Goal: Communication & Community: Answer question/provide support

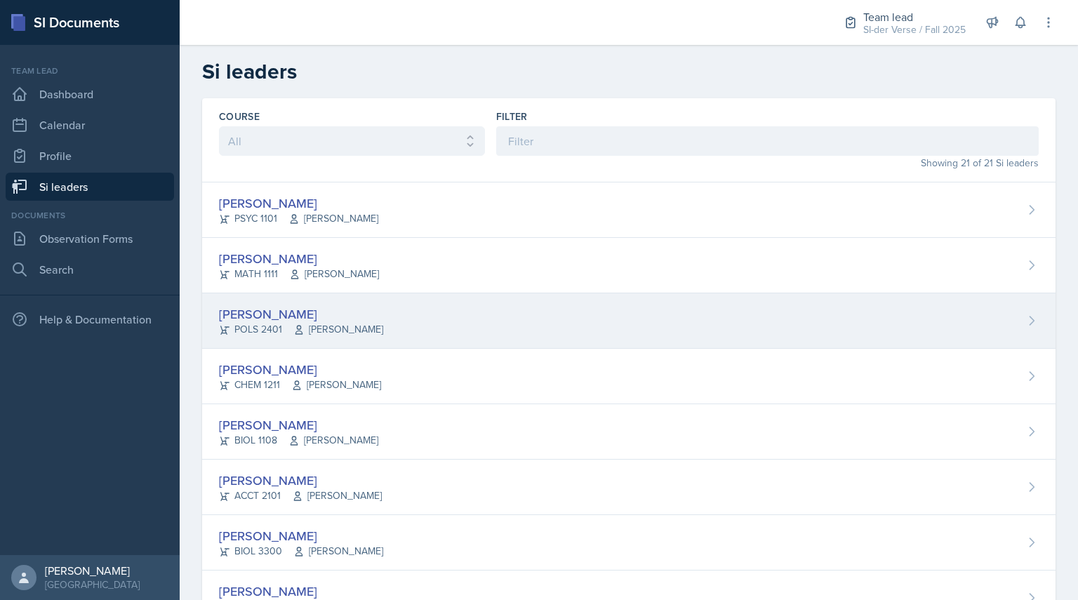
click at [262, 312] on div "[PERSON_NAME]" at bounding box center [301, 314] width 164 height 19
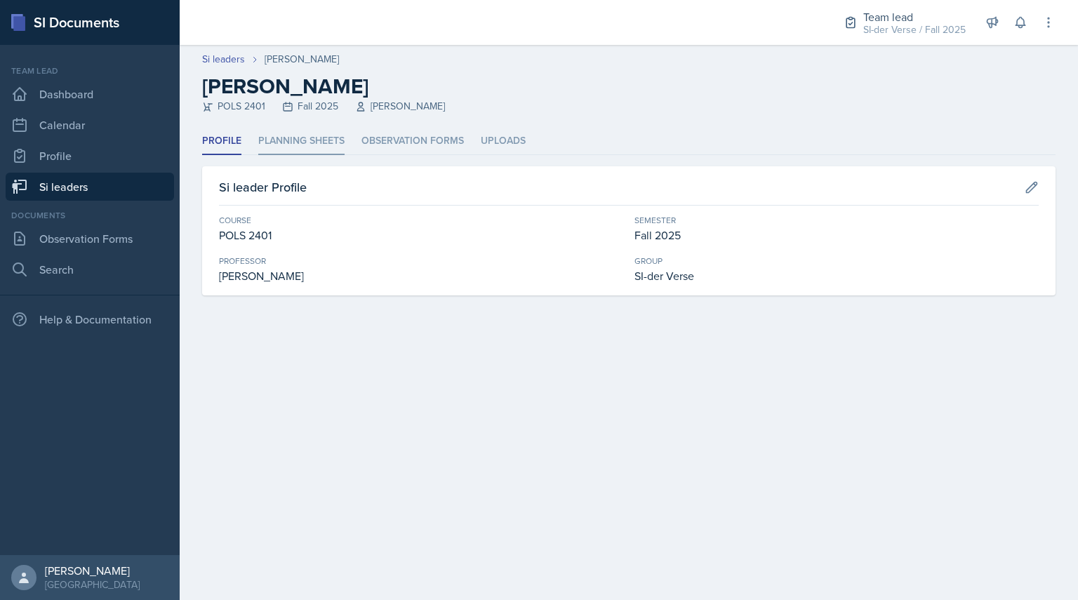
click at [276, 152] on li "Planning Sheets" at bounding box center [301, 141] width 86 height 27
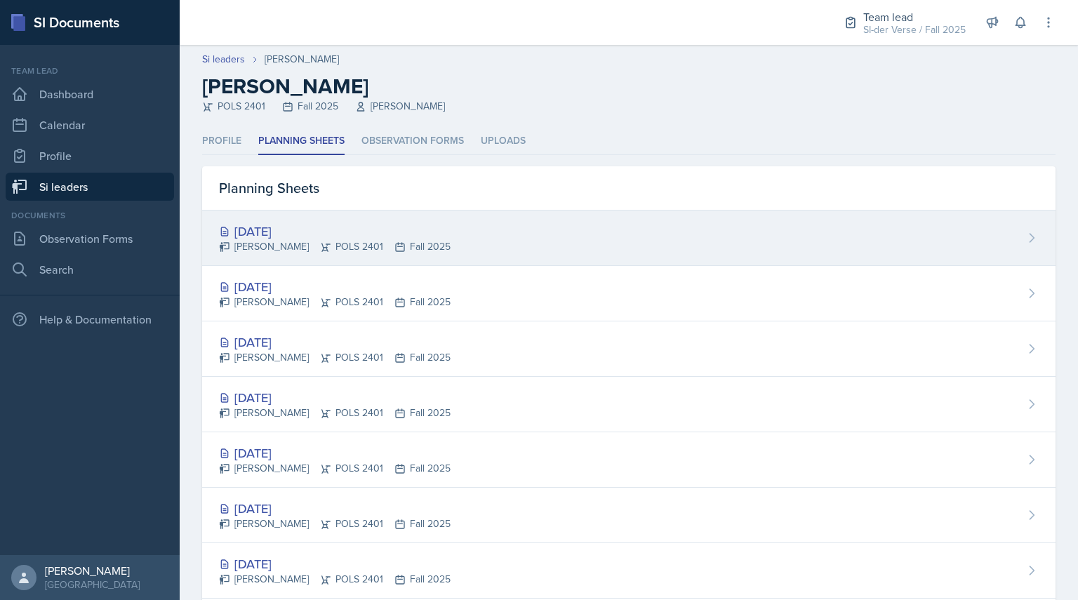
click at [650, 232] on div "[DATE] Ava Elle Briglevich POLS 2401 Fall 2025" at bounding box center [628, 237] width 853 height 55
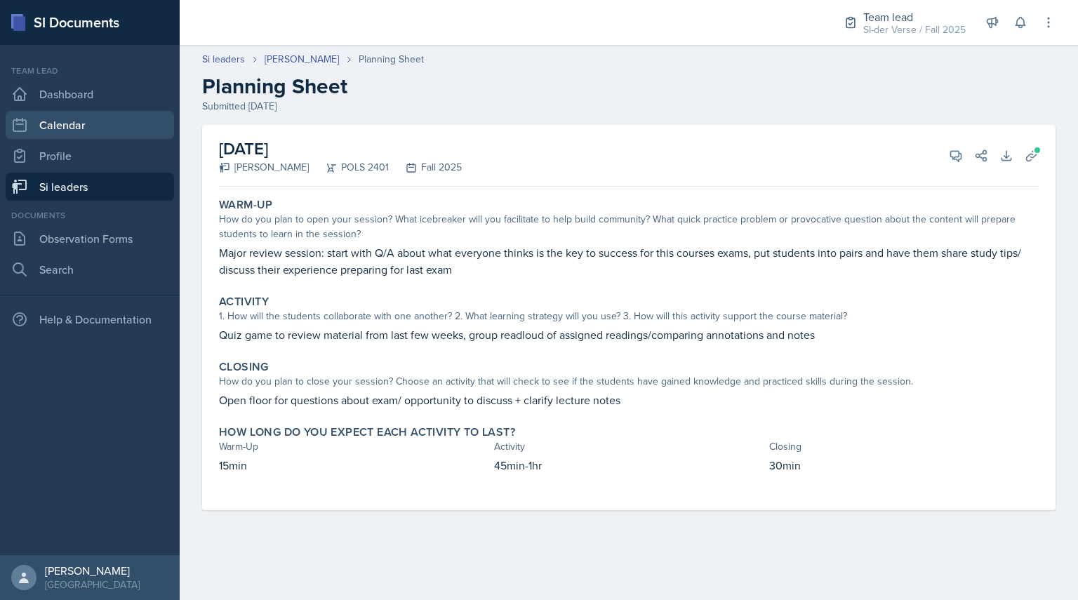
click at [114, 119] on link "Calendar" at bounding box center [90, 125] width 168 height 28
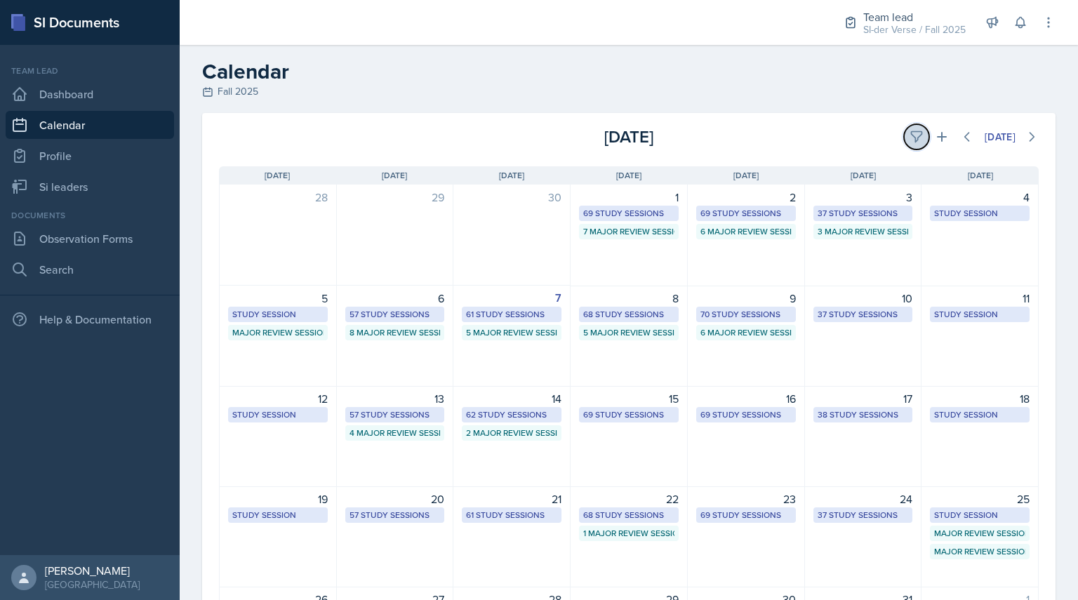
click at [909, 131] on icon at bounding box center [916, 137] width 14 height 14
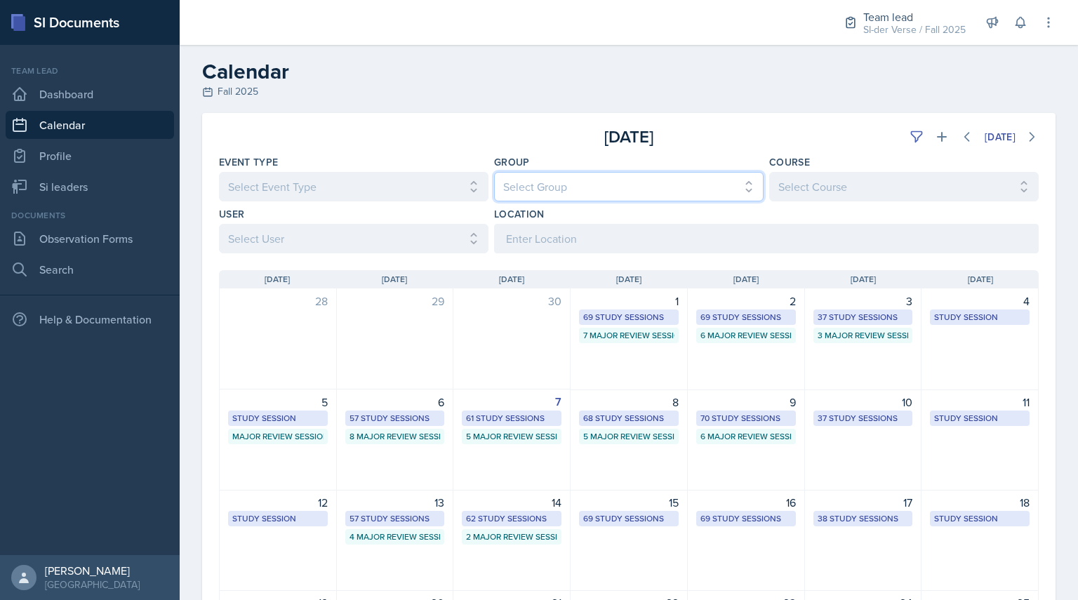
click at [554, 197] on select "Select Group All Demon SI of [GEOGRAPHIC_DATA] Les Mariettables Lion King Mamma…" at bounding box center [628, 186] width 269 height 29
select select "44ab9dba-f3c0-424e-97ee-e672c2edb7ca"
click at [494, 172] on select "Select Group All Demon SI of [GEOGRAPHIC_DATA] Les Mariettables Lion King Mamma…" at bounding box center [628, 186] width 269 height 29
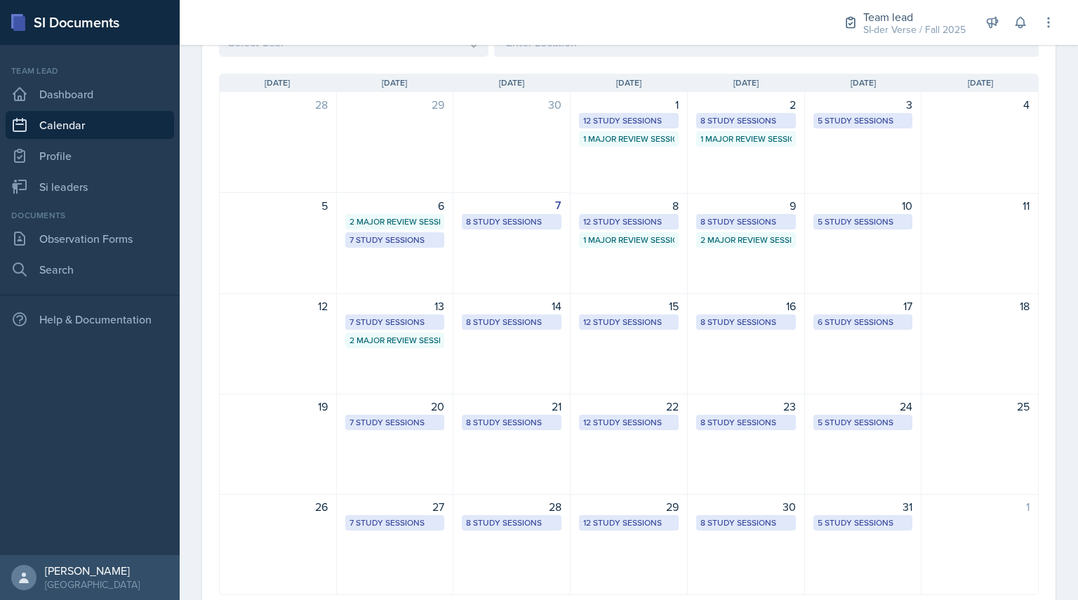
scroll to position [197, 0]
click at [596, 240] on div "1 Major Review Session" at bounding box center [628, 239] width 91 height 13
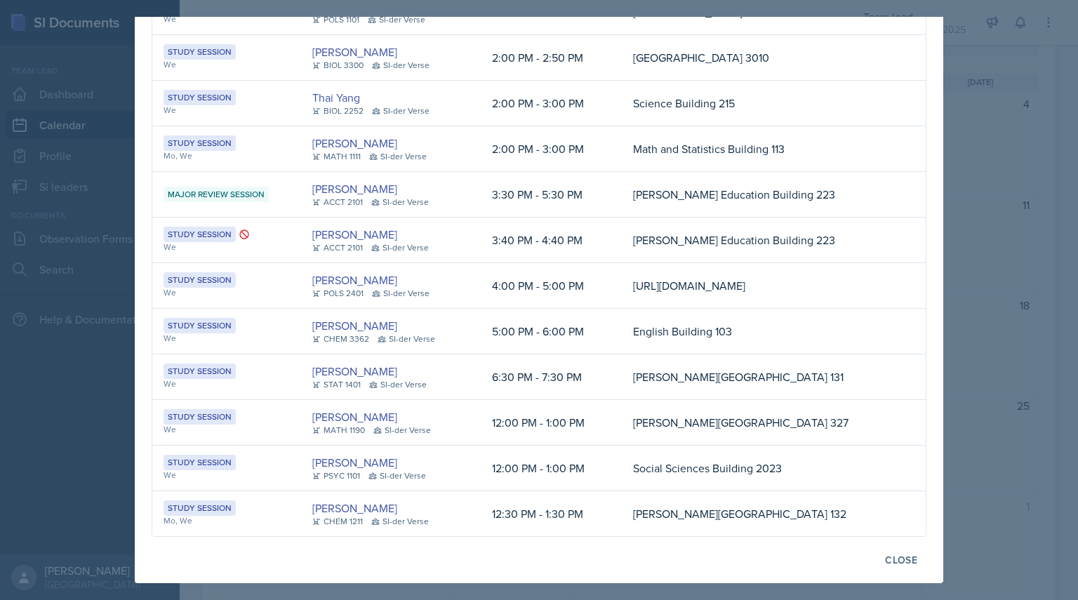
scroll to position [192, 0]
click at [123, 267] on div at bounding box center [539, 300] width 1078 height 600
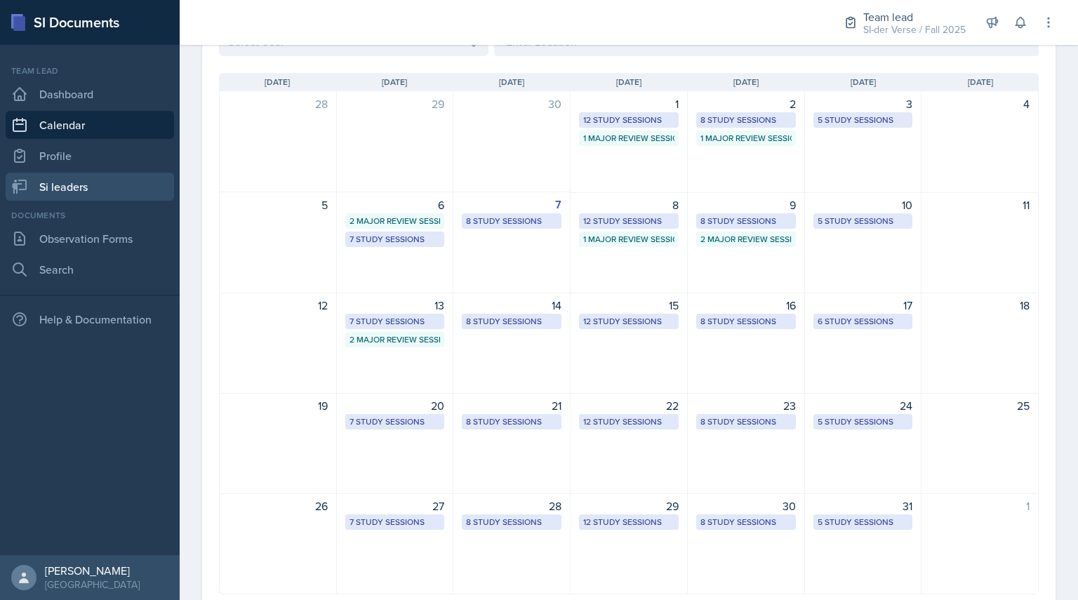
click at [67, 181] on link "Si leaders" at bounding box center [90, 187] width 168 height 28
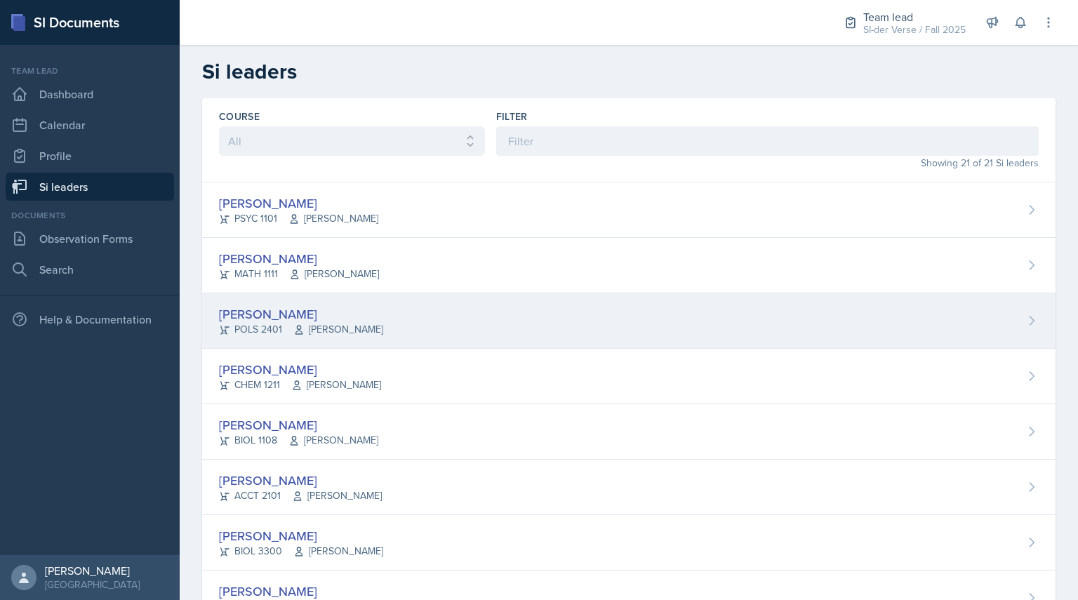
click at [348, 314] on div "[PERSON_NAME]" at bounding box center [301, 314] width 164 height 19
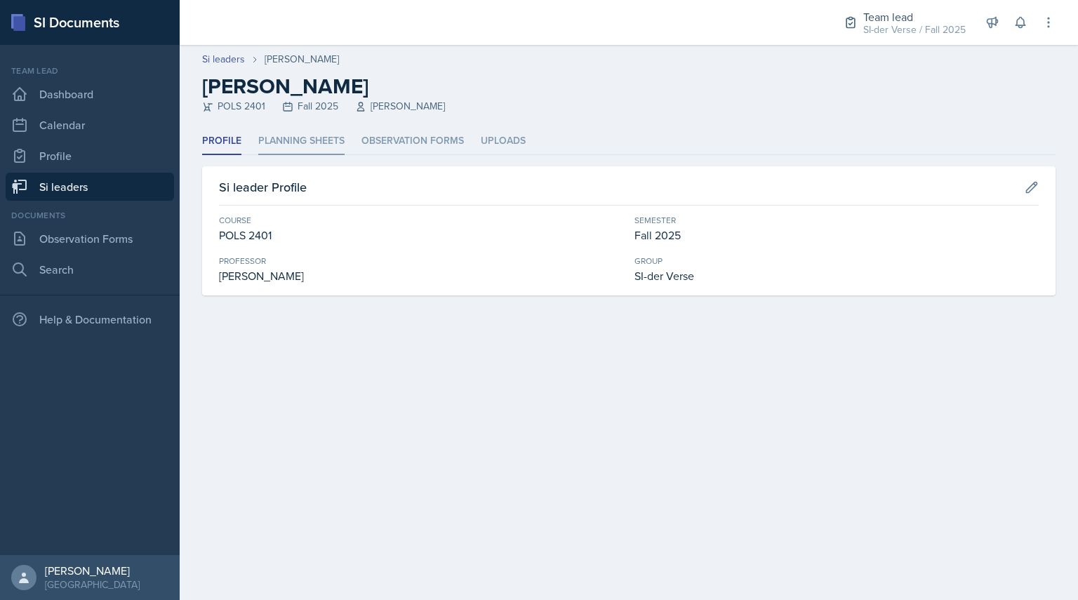
click at [297, 136] on li "Planning Sheets" at bounding box center [301, 141] width 86 height 27
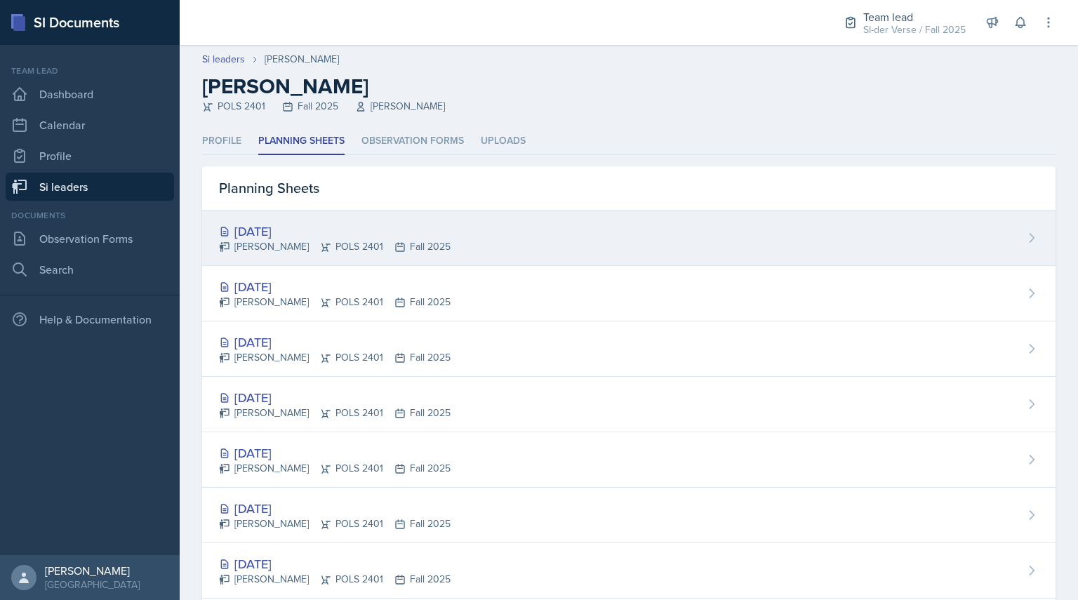
click at [253, 227] on div "[DATE]" at bounding box center [335, 231] width 232 height 19
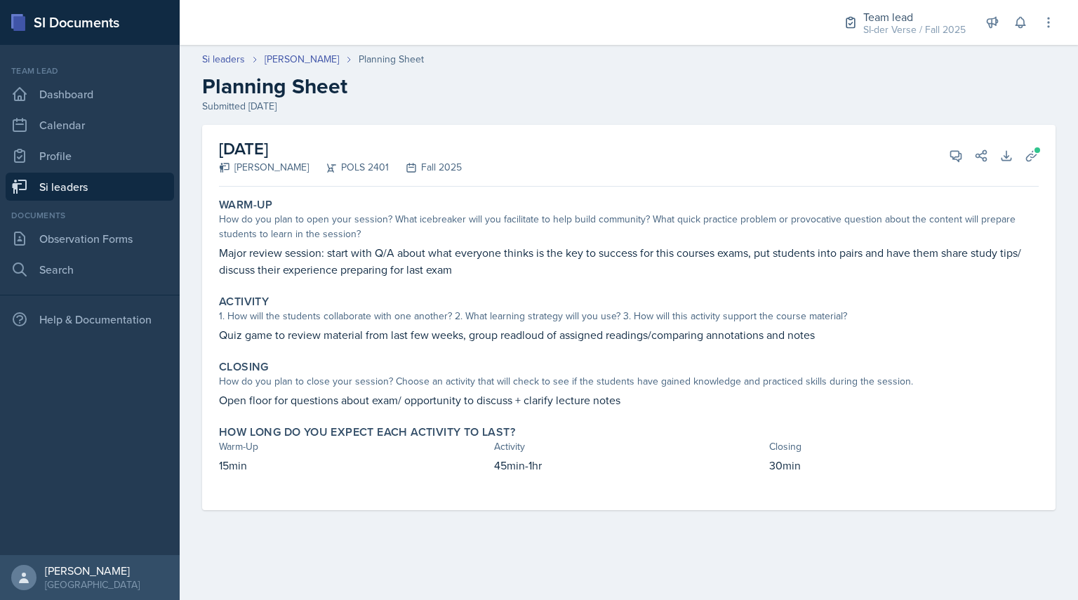
click at [768, 556] on main "Si leaders [PERSON_NAME] Planning Sheet Planning Sheet Submitted [DATE] [DATE] …" at bounding box center [629, 322] width 898 height 555
click at [1019, 163] on div "[DATE] Ava Elle Briglevich POLS 2401 Fall 2025 View Comments Comments Send Shar…" at bounding box center [629, 156] width 820 height 62
click at [1038, 158] on button "Uploads" at bounding box center [1031, 155] width 25 height 25
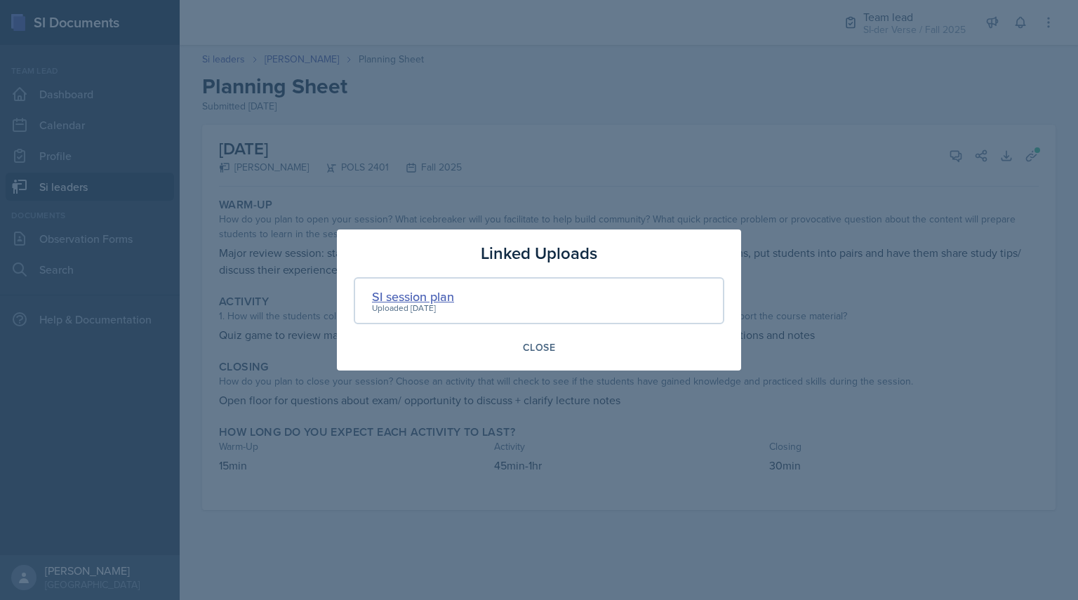
click at [417, 292] on div "SI session plan" at bounding box center [413, 296] width 82 height 19
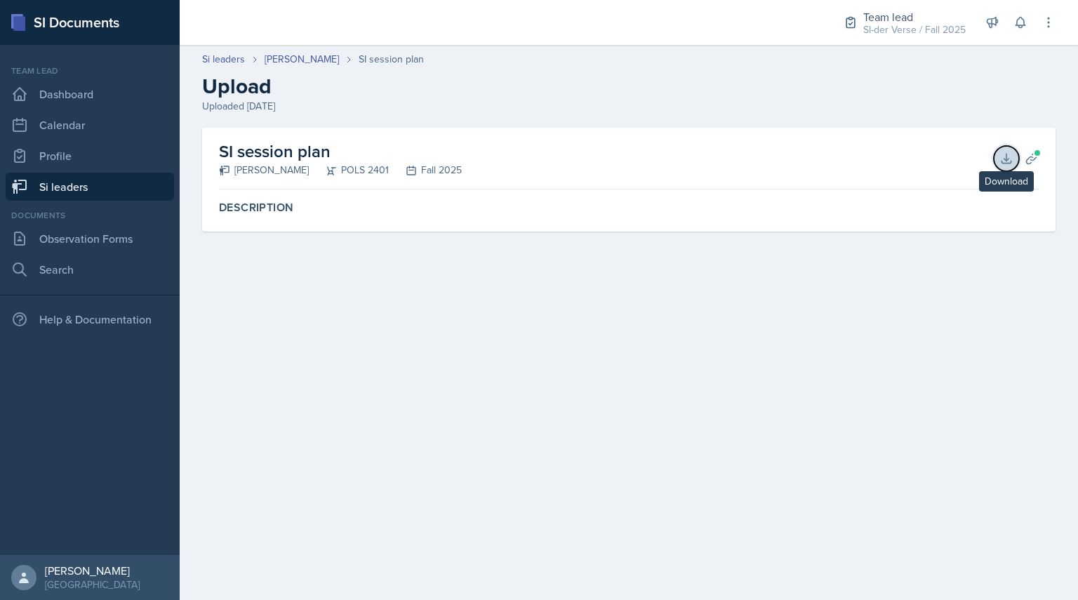
click at [1001, 162] on icon at bounding box center [1005, 158] width 9 height 9
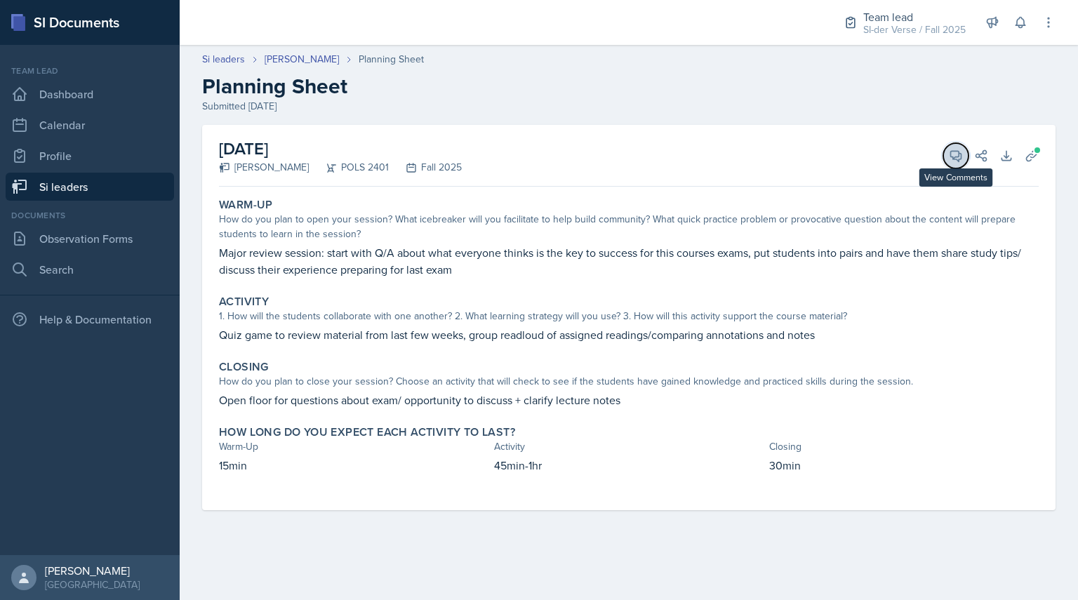
click at [950, 167] on button "View Comments" at bounding box center [955, 155] width 25 height 25
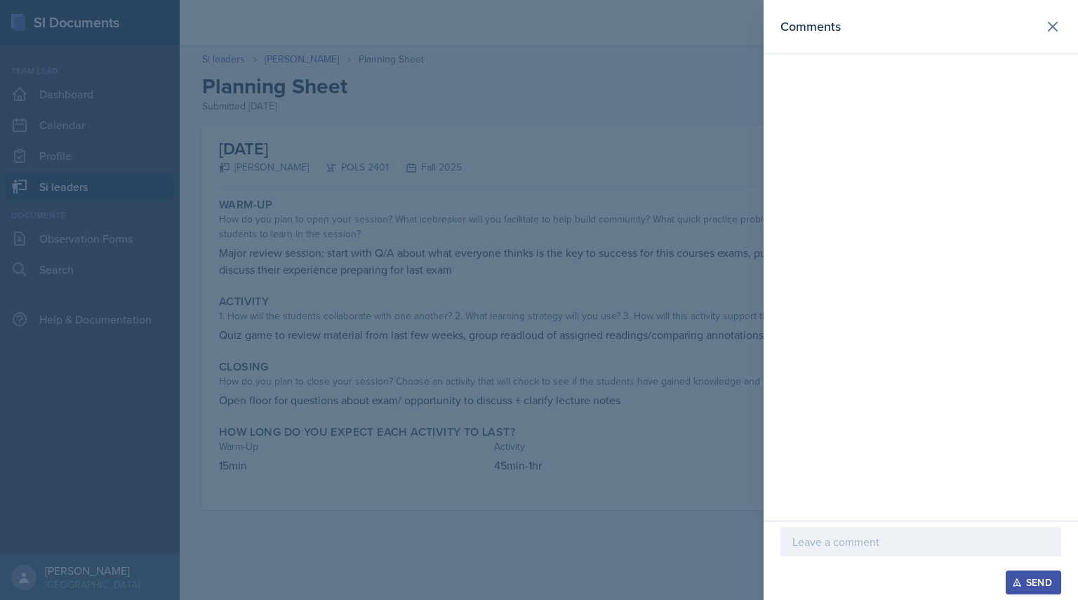
click at [590, 493] on div at bounding box center [539, 300] width 1078 height 600
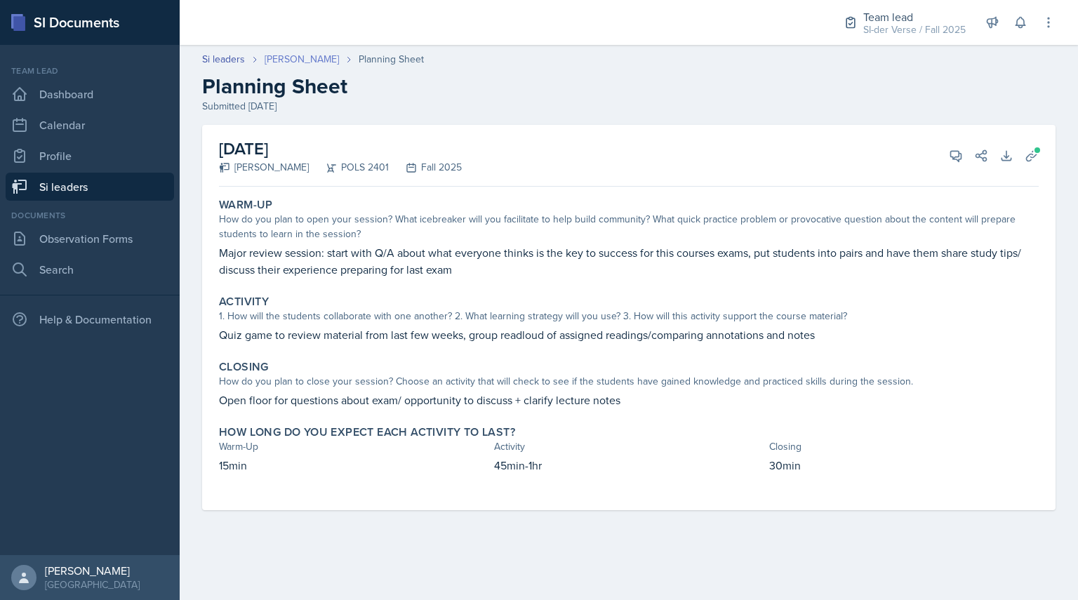
click at [303, 63] on link "[PERSON_NAME]" at bounding box center [302, 59] width 74 height 15
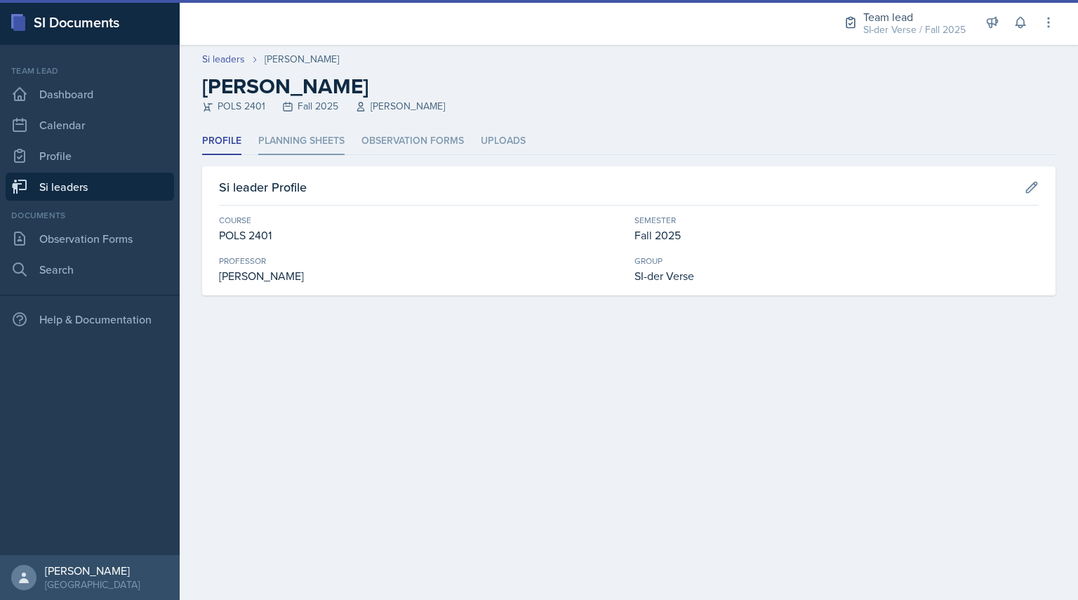
click at [305, 150] on li "Planning Sheets" at bounding box center [301, 141] width 86 height 27
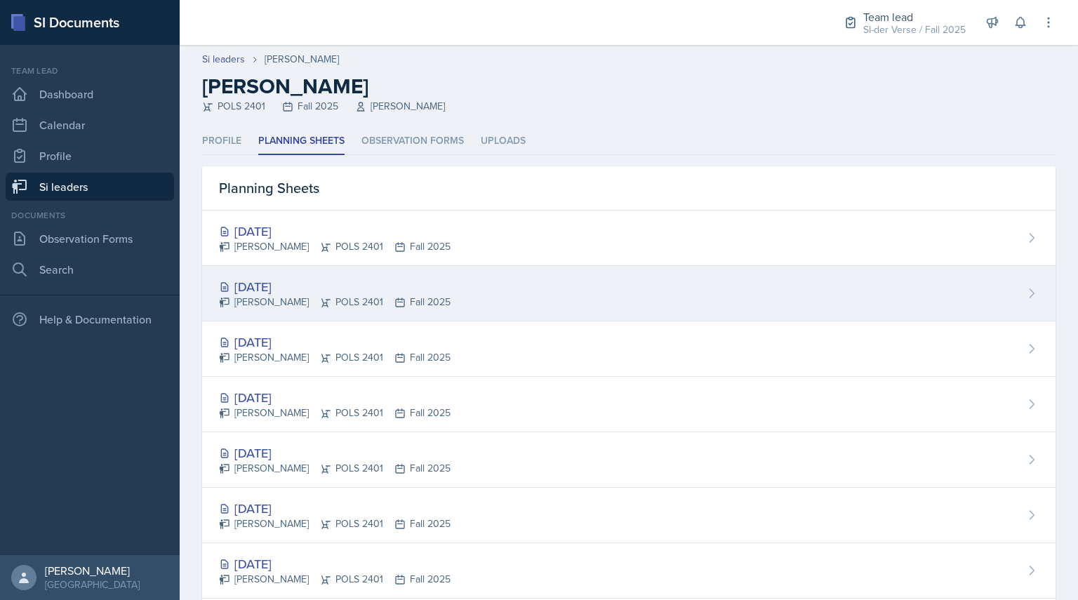
click at [309, 290] on div "[DATE]" at bounding box center [335, 286] width 232 height 19
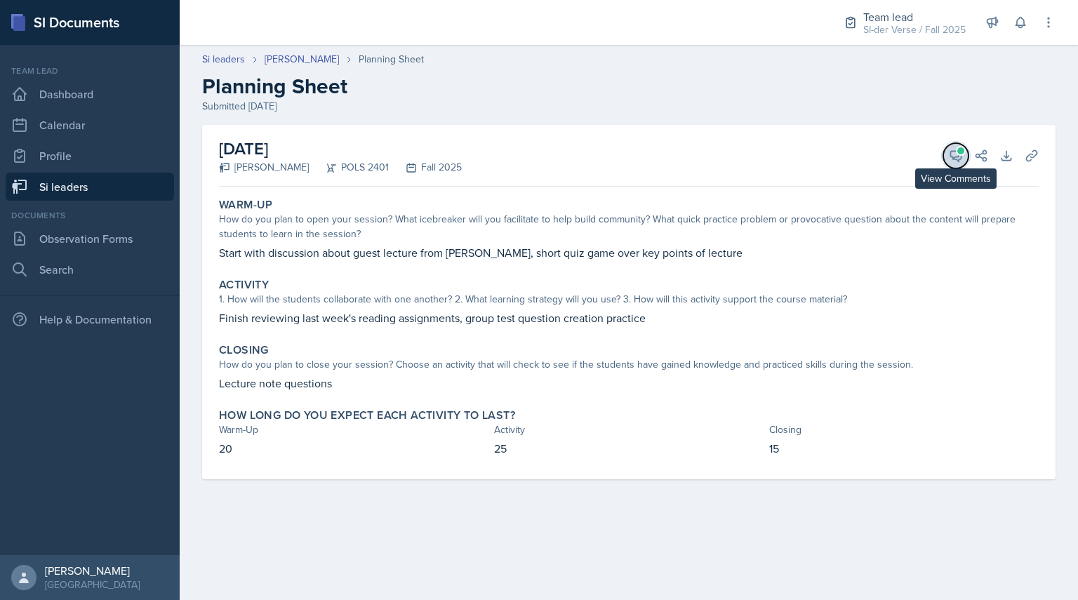
click at [956, 156] on icon at bounding box center [956, 156] width 11 height 11
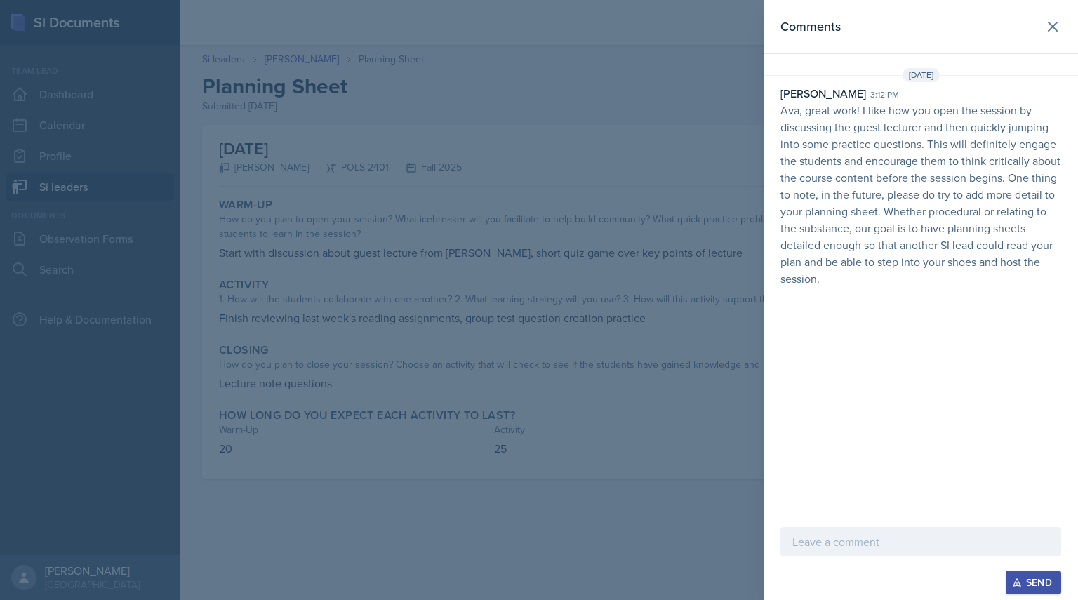
click at [512, 243] on div at bounding box center [539, 300] width 1078 height 600
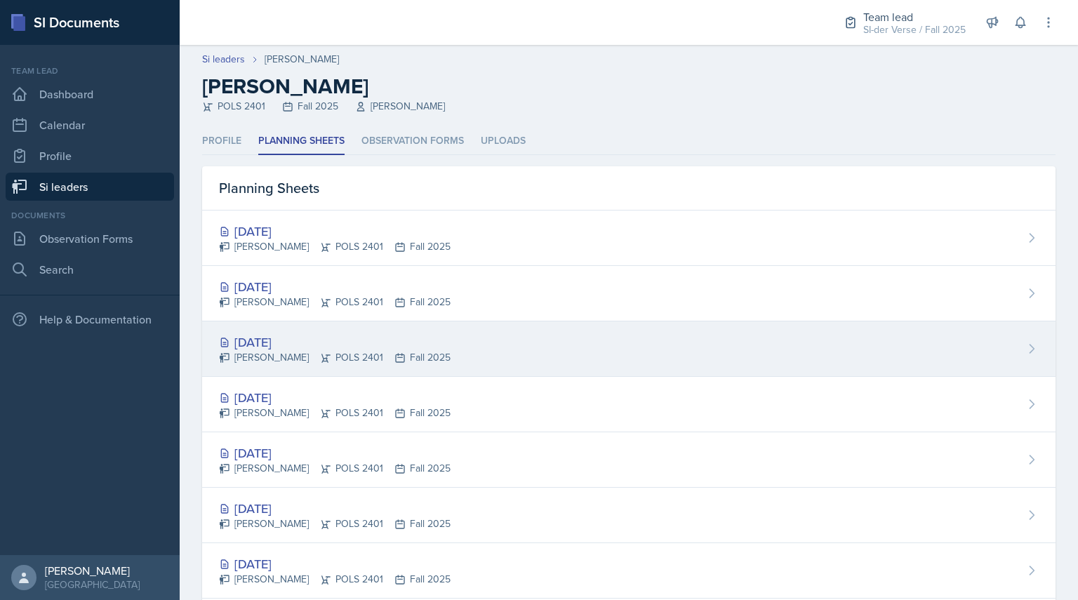
click at [313, 354] on div "[PERSON_NAME] POLS 2401 Fall 2025" at bounding box center [335, 357] width 232 height 15
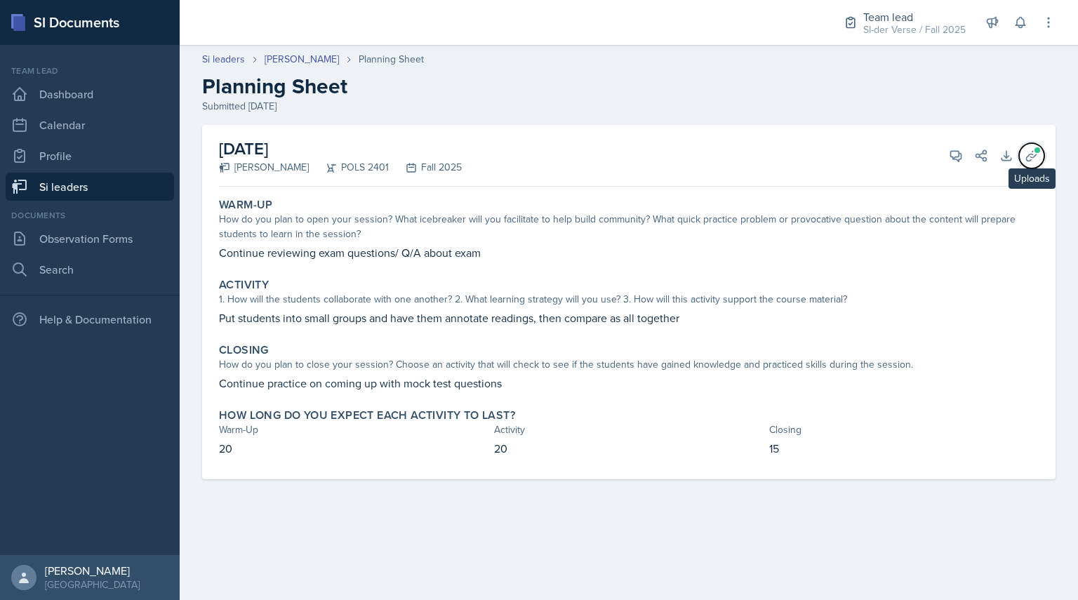
click at [1040, 160] on button "Uploads" at bounding box center [1031, 155] width 25 height 25
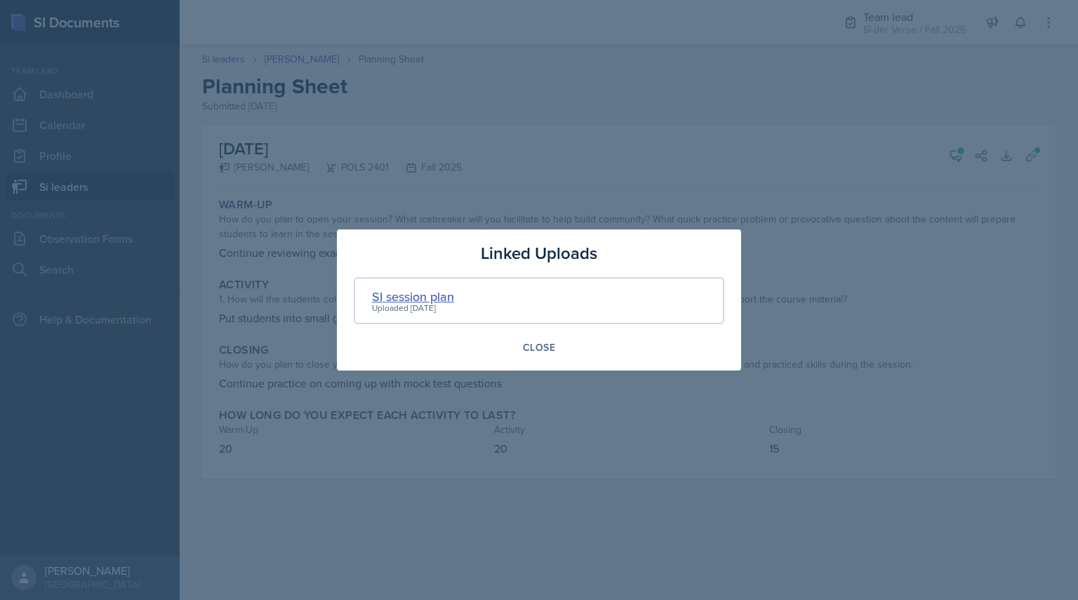
click at [399, 295] on div "SI session plan" at bounding box center [413, 296] width 82 height 19
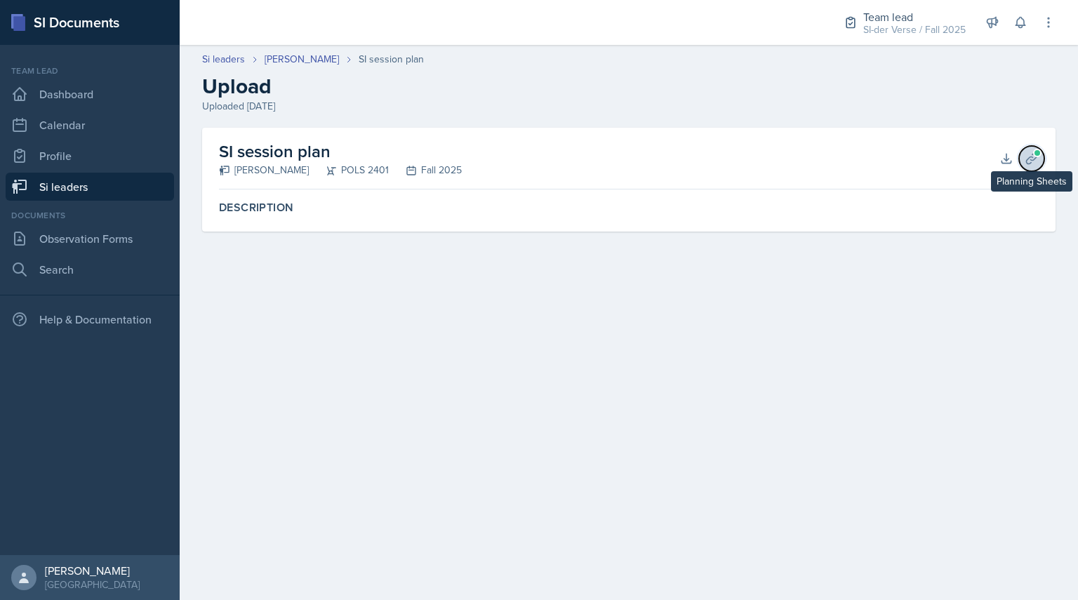
click at [1031, 163] on icon at bounding box center [1031, 159] width 14 height 14
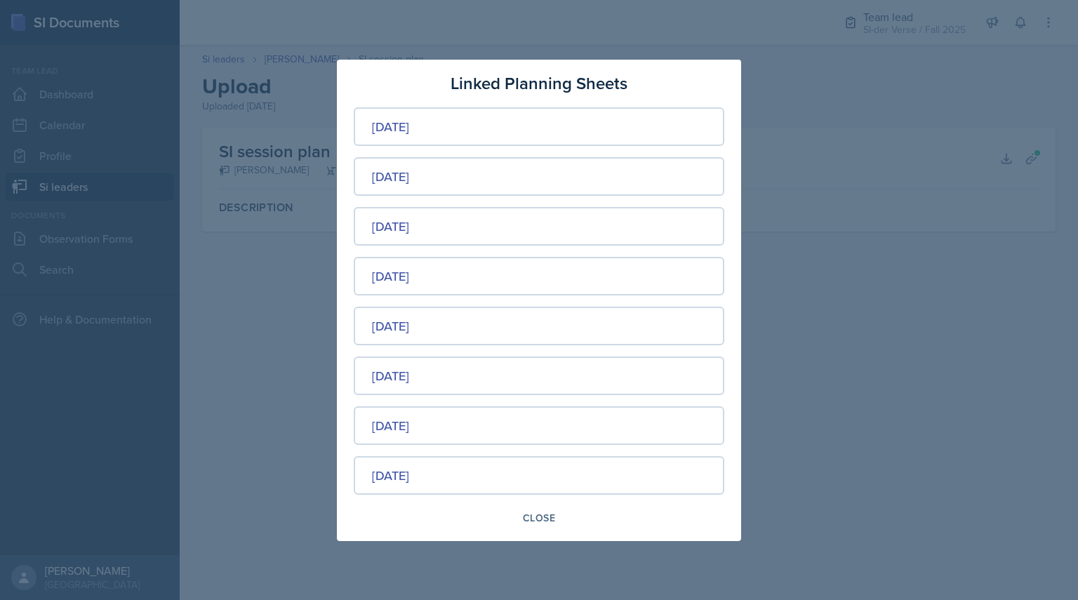
click at [855, 302] on div at bounding box center [539, 300] width 1078 height 600
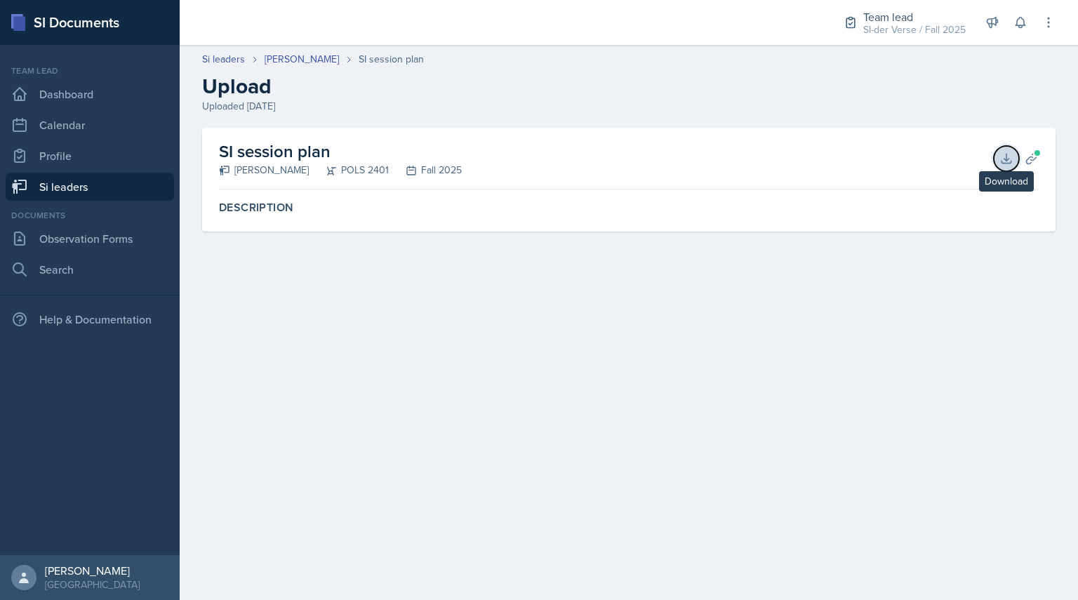
click at [1008, 170] on button "Download" at bounding box center [1006, 158] width 25 height 25
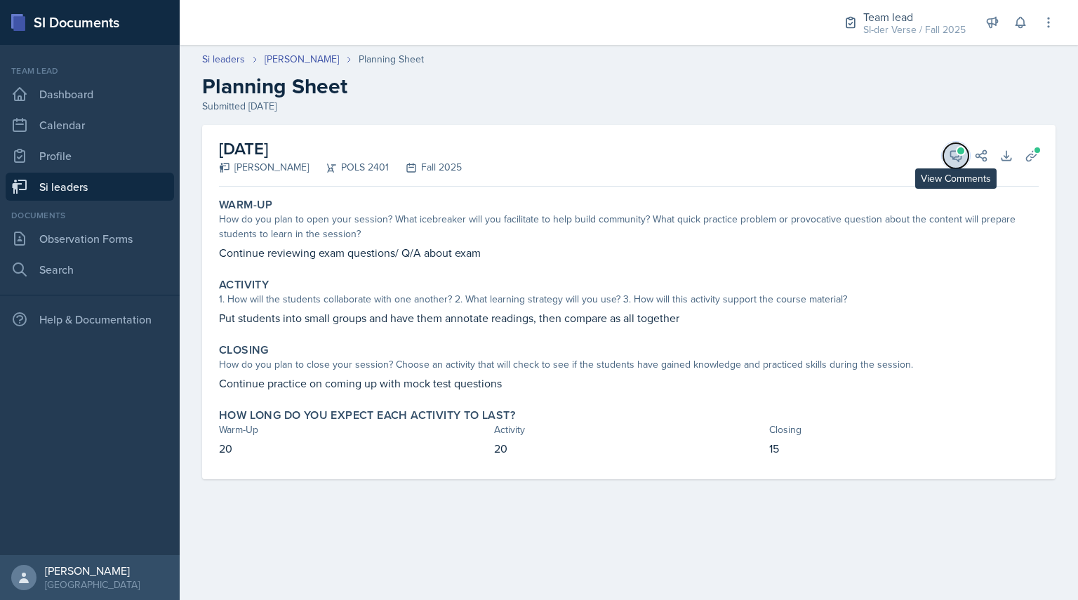
click at [959, 150] on span at bounding box center [960, 150] width 7 height 7
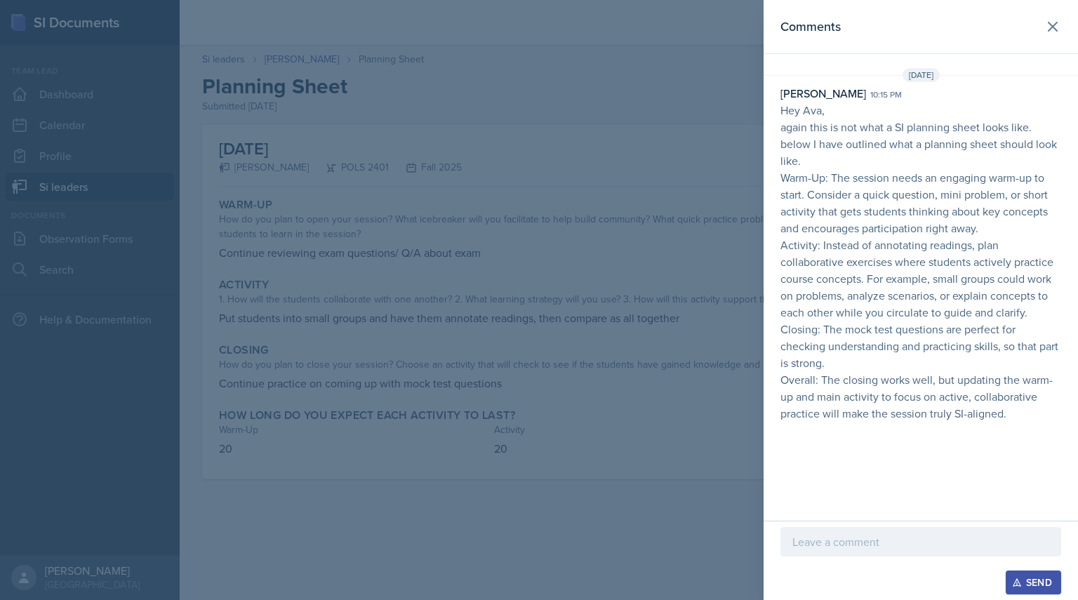
click at [610, 354] on div at bounding box center [539, 300] width 1078 height 600
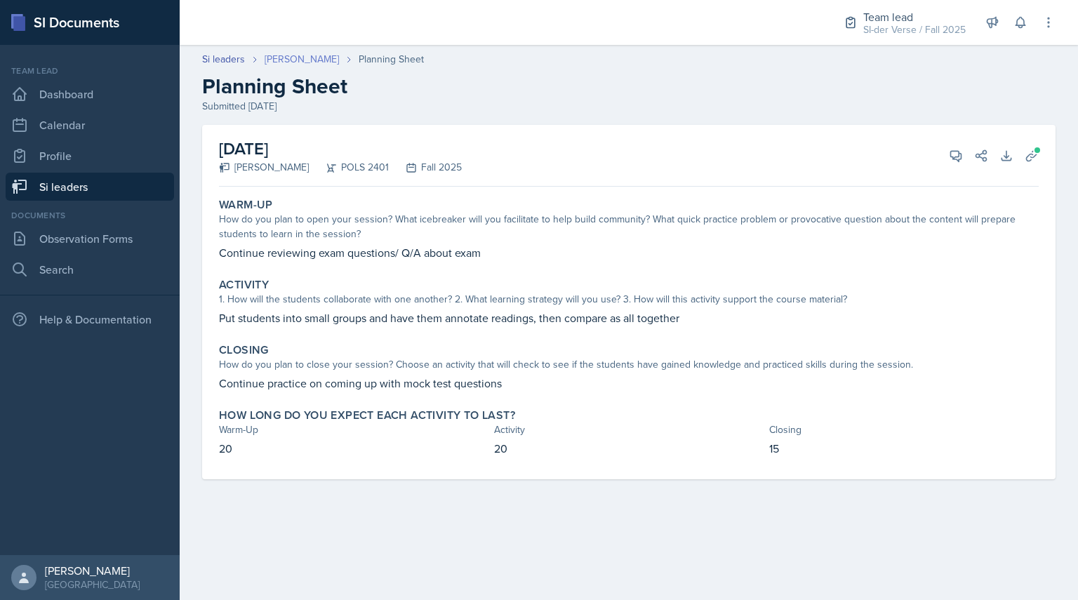
click at [300, 55] on link "[PERSON_NAME]" at bounding box center [302, 59] width 74 height 15
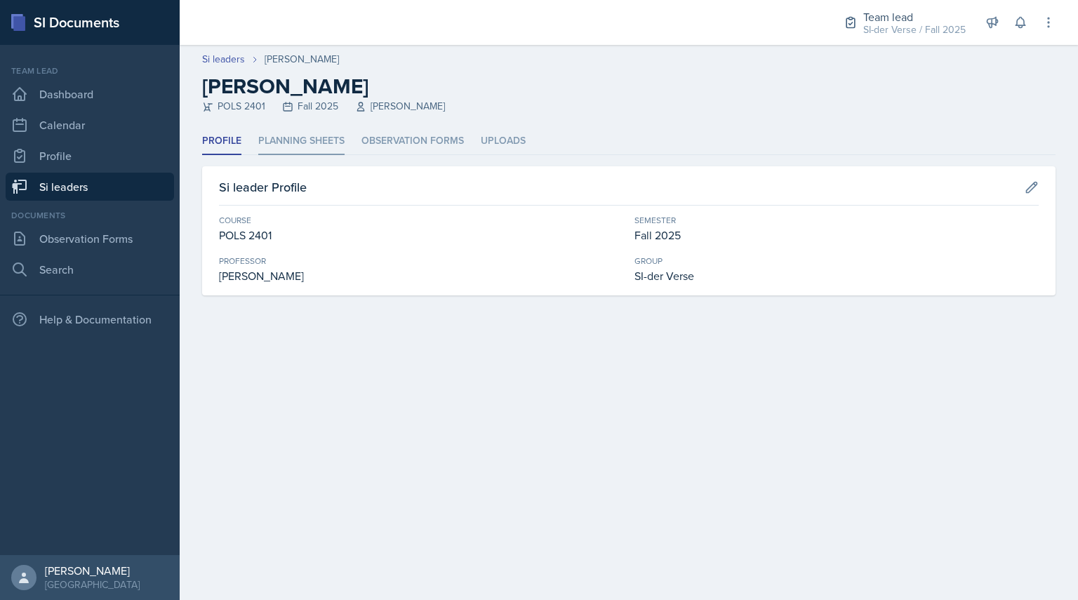
click at [307, 140] on li "Planning Sheets" at bounding box center [301, 141] width 86 height 27
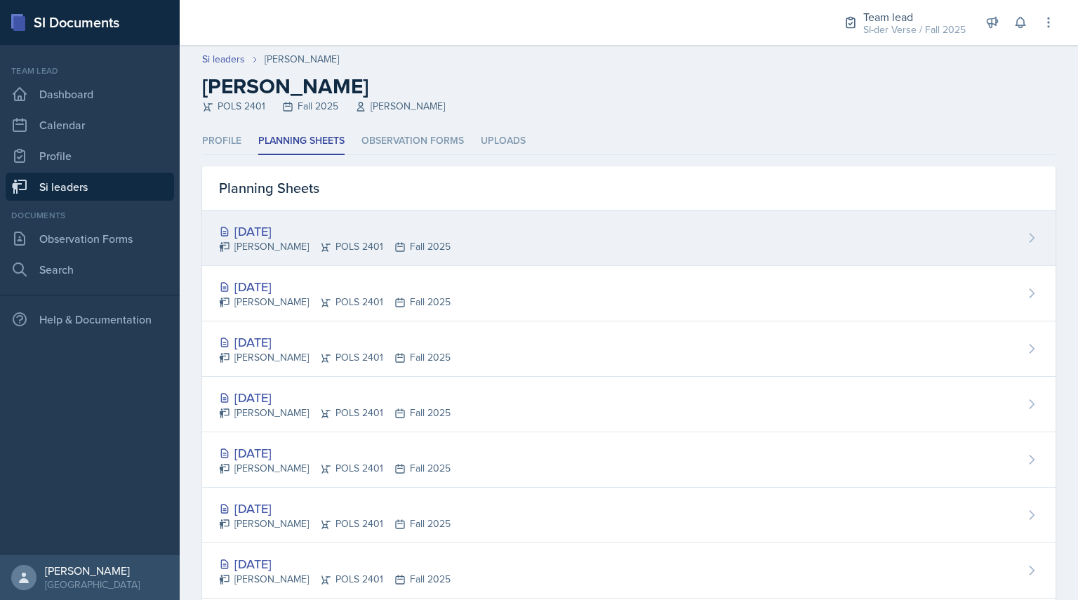
click at [307, 246] on div "[PERSON_NAME] POLS 2401 Fall 2025" at bounding box center [335, 246] width 232 height 15
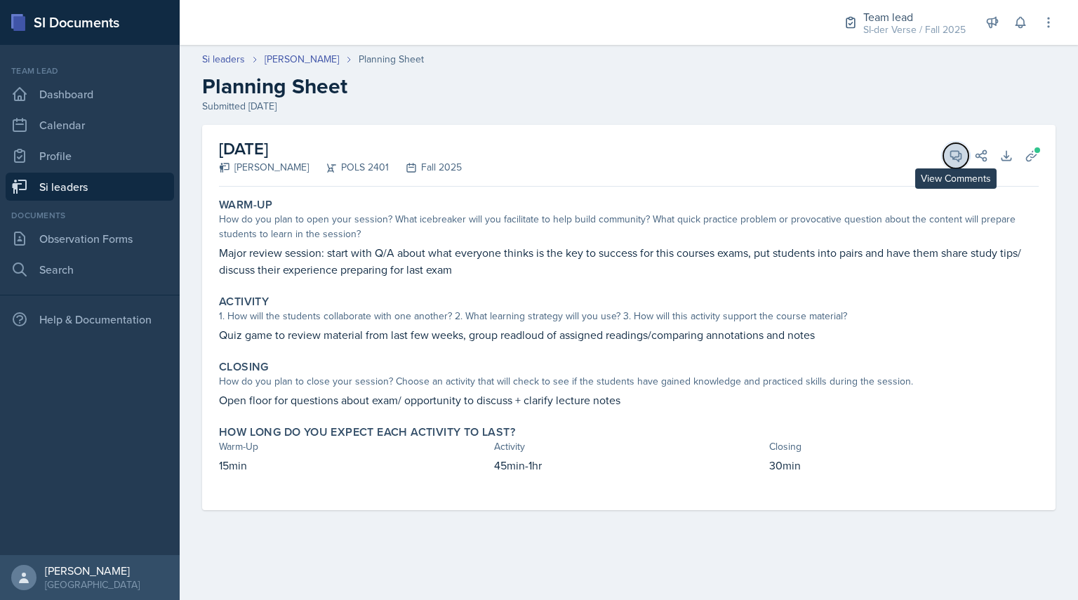
click at [961, 147] on span at bounding box center [960, 150] width 7 height 7
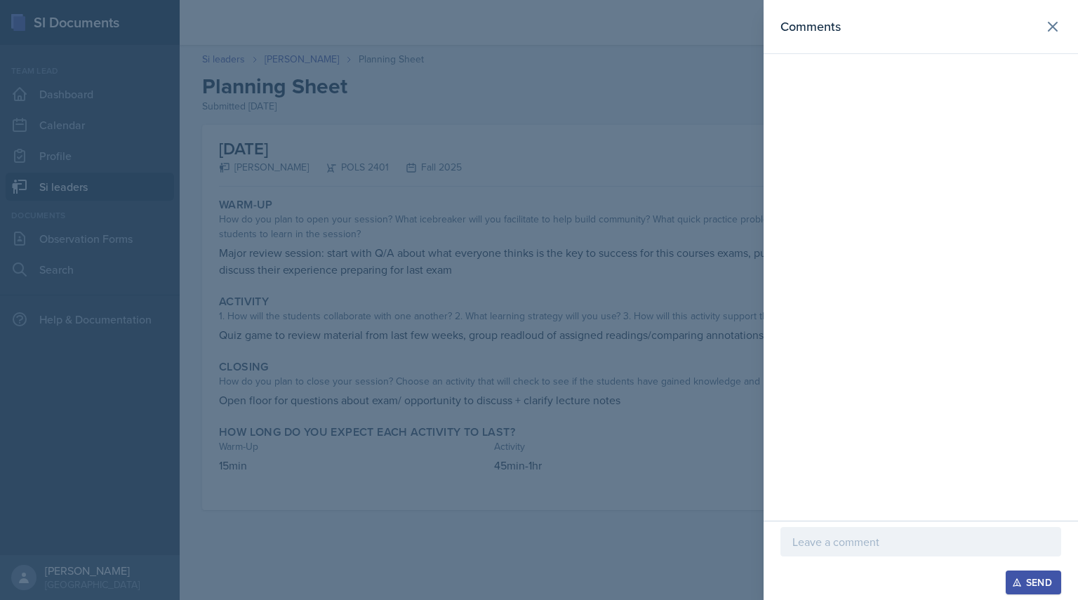
click at [943, 143] on button "View Comments" at bounding box center [955, 155] width 25 height 25
click at [862, 356] on div "Comments" at bounding box center [920, 260] width 314 height 521
click at [834, 554] on div at bounding box center [920, 541] width 281 height 29
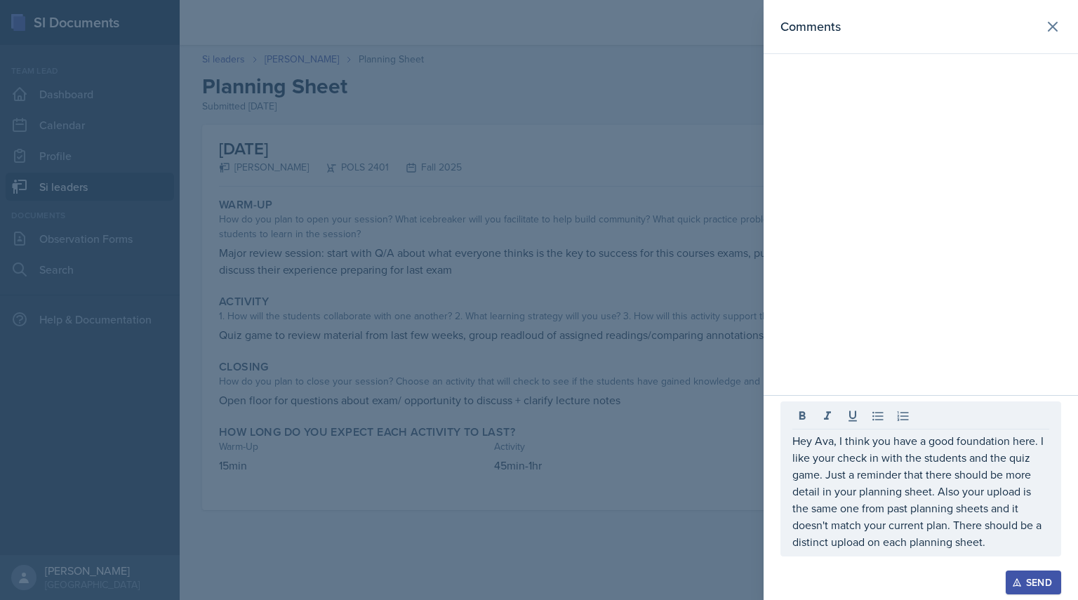
click at [1023, 580] on div "Send" at bounding box center [1033, 582] width 37 height 11
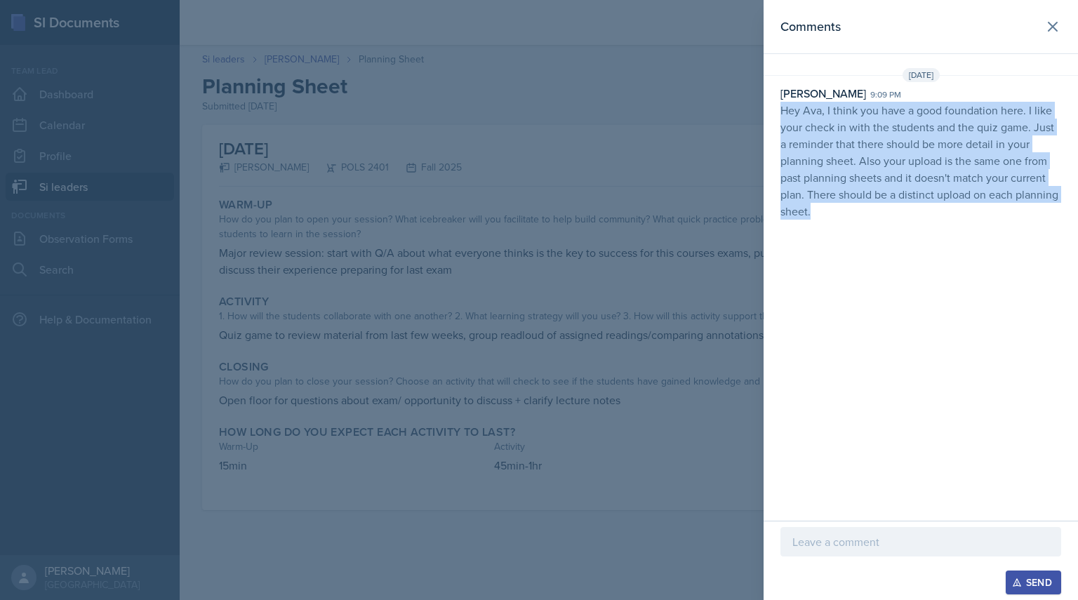
drag, startPoint x: 780, startPoint y: 113, endPoint x: 957, endPoint y: 276, distance: 240.8
click at [957, 276] on div "Comments [DATE] [PERSON_NAME] 9:09 pm Hey [PERSON_NAME], I think you have a goo…" at bounding box center [920, 260] width 314 height 521
copy p "Hey Ava, I think you have a good foundation here. I like your check in with the…"
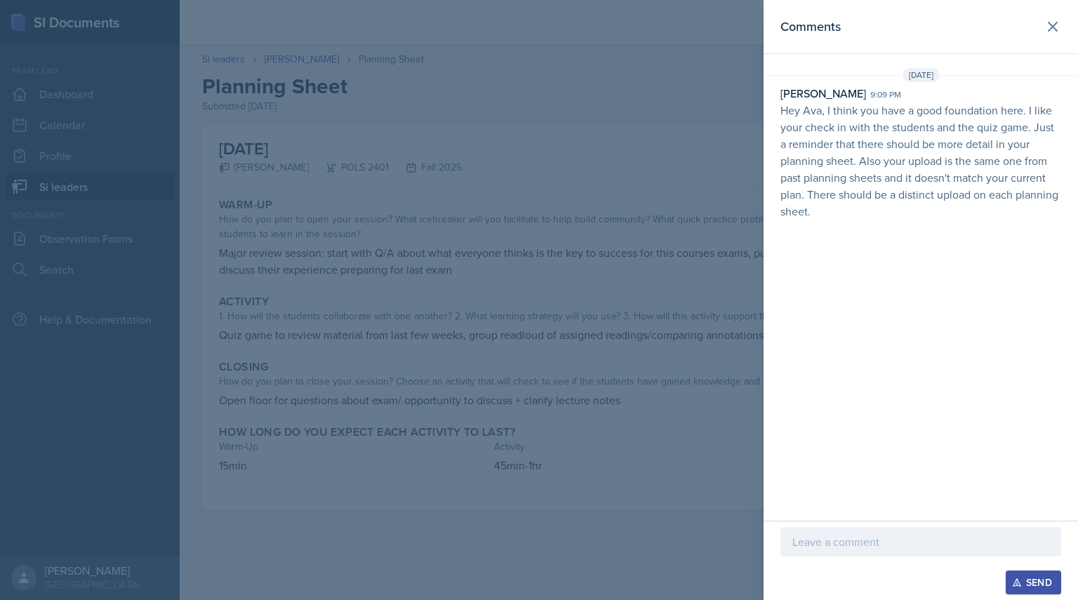
click at [354, 107] on div at bounding box center [539, 300] width 1078 height 600
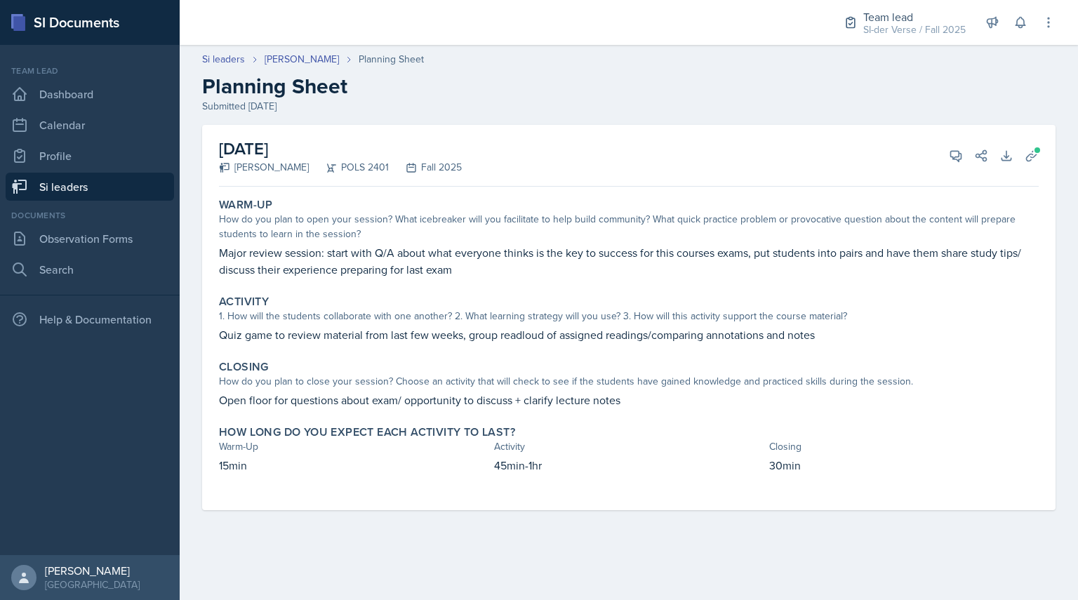
click at [113, 184] on link "Si leaders" at bounding box center [90, 187] width 168 height 28
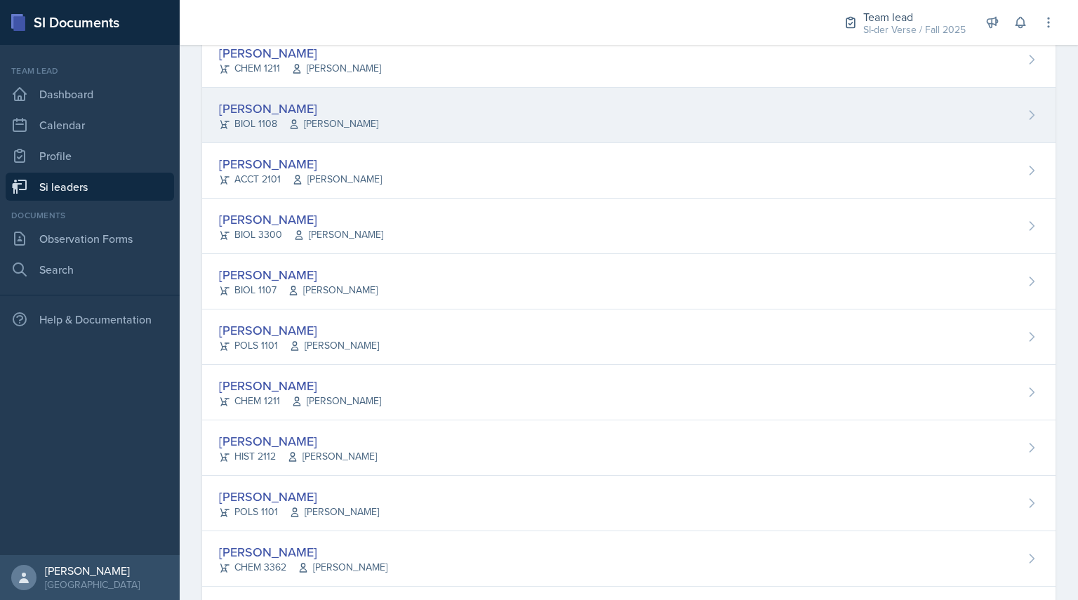
scroll to position [317, 0]
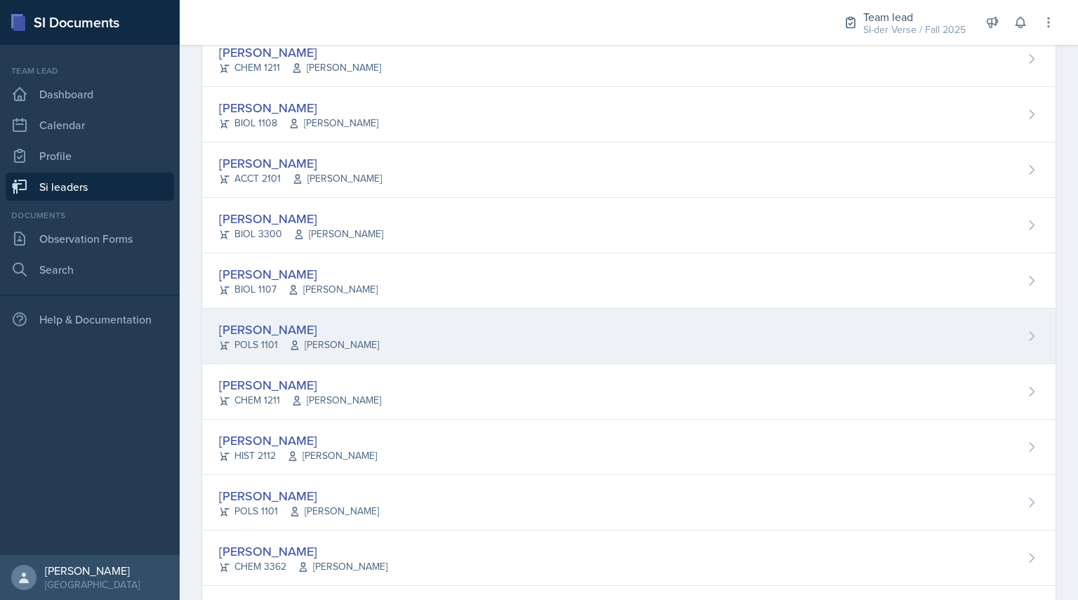
click at [286, 337] on div "[PERSON_NAME]" at bounding box center [299, 329] width 160 height 19
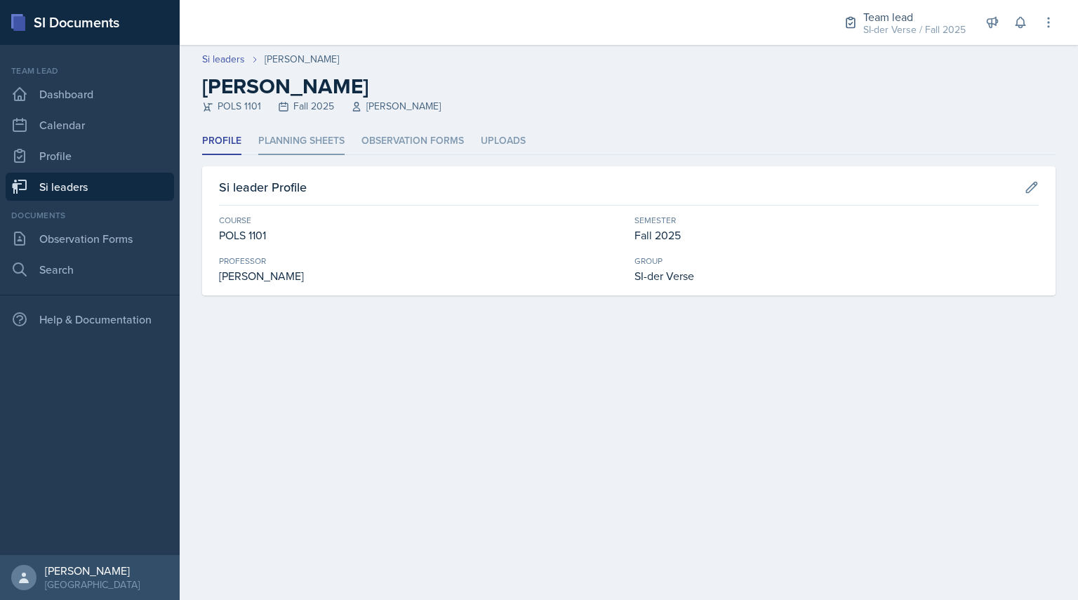
click at [275, 142] on li "Planning Sheets" at bounding box center [301, 141] width 86 height 27
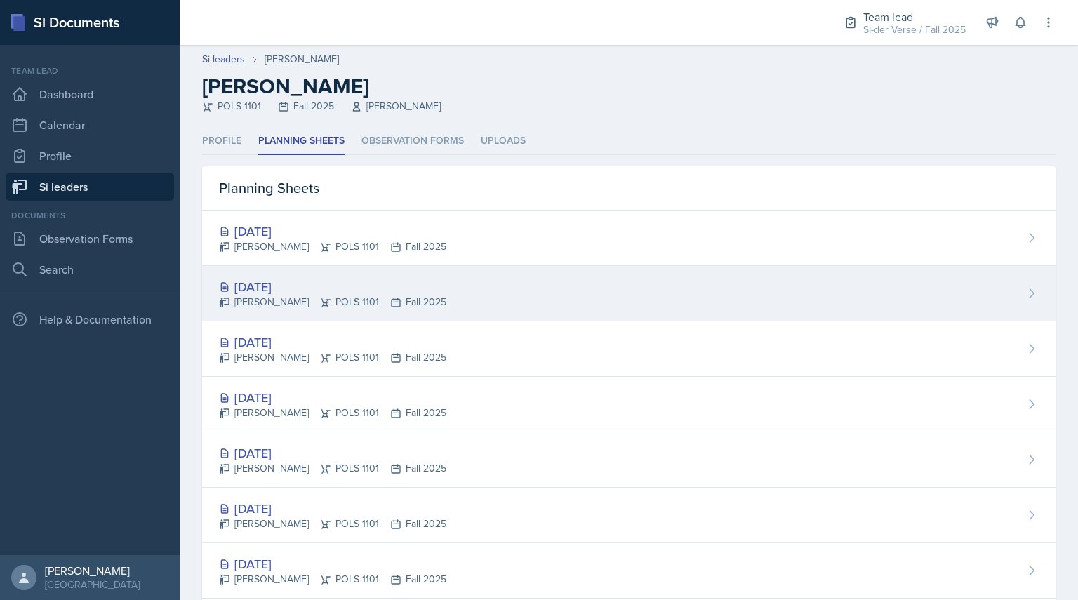
click at [262, 287] on div "[DATE]" at bounding box center [332, 286] width 227 height 19
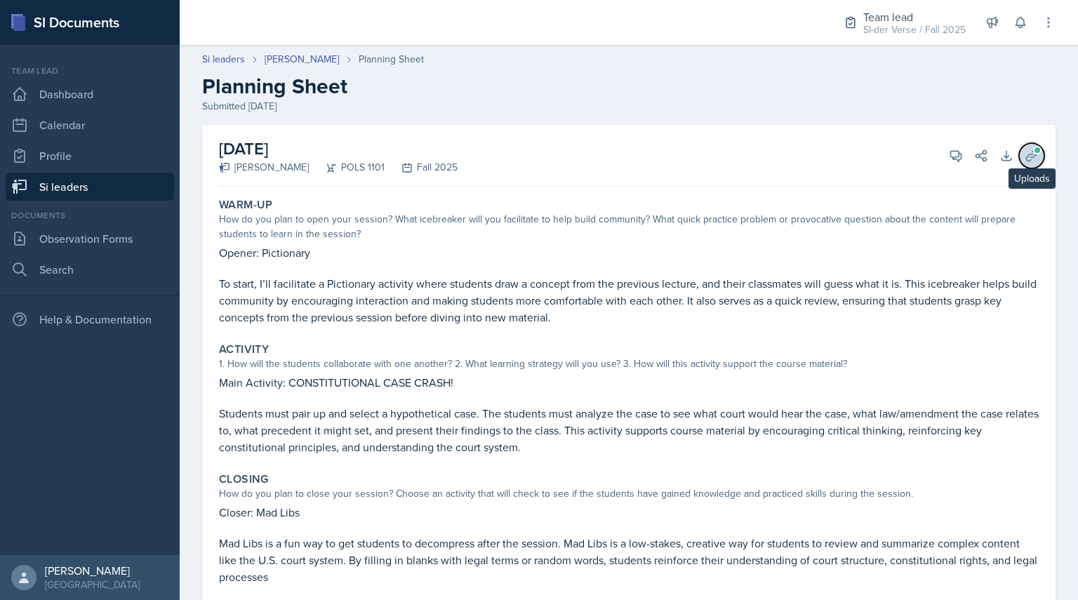
click at [1019, 146] on button "Uploads" at bounding box center [1031, 155] width 25 height 25
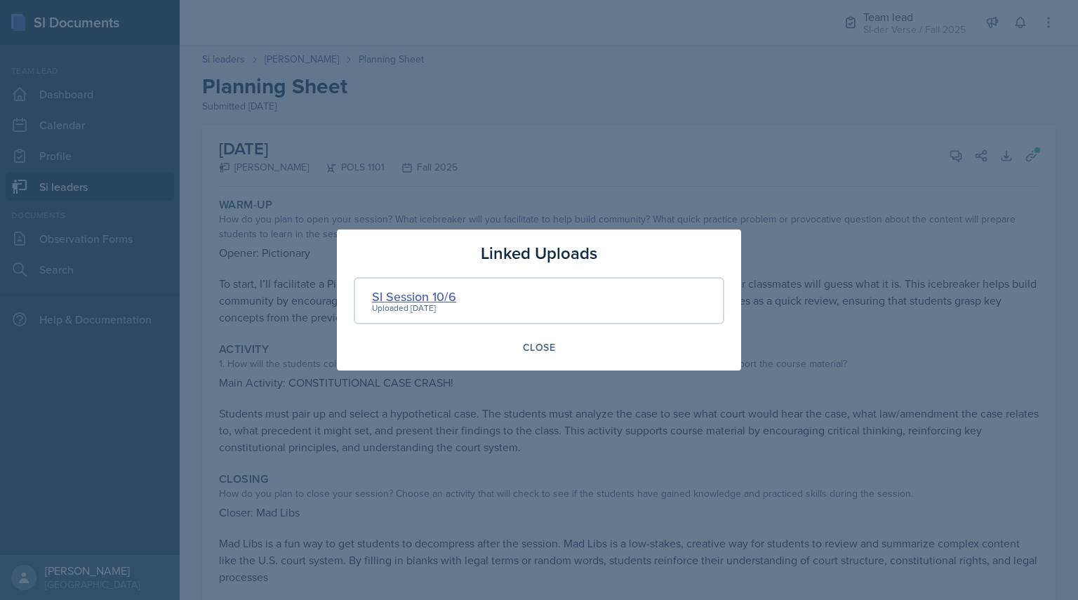
click at [408, 296] on div "SI Session 10/6" at bounding box center [414, 296] width 84 height 19
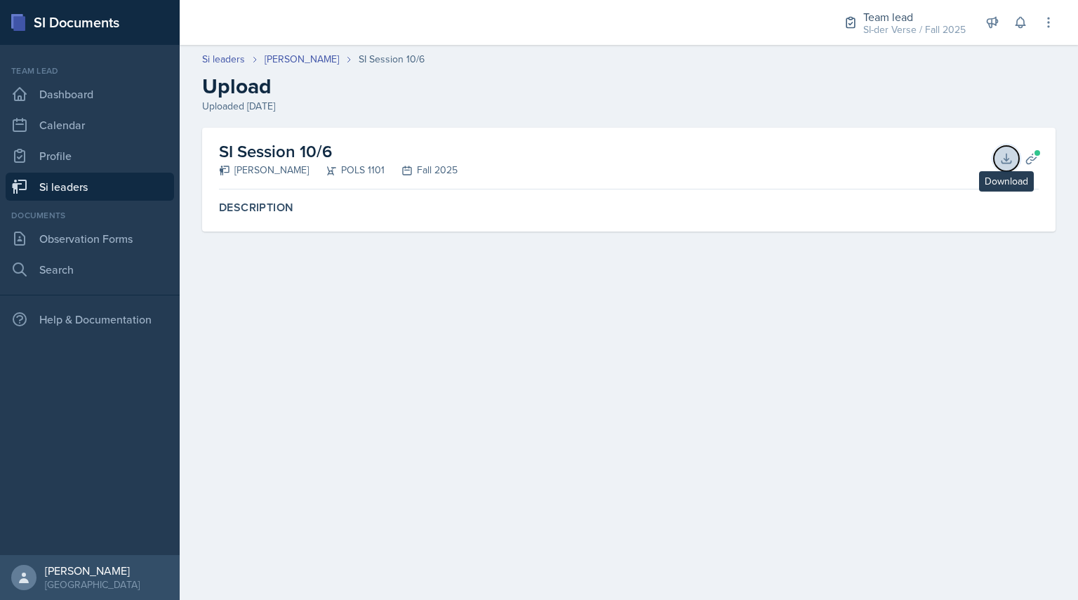
click at [1007, 156] on icon at bounding box center [1006, 159] width 14 height 14
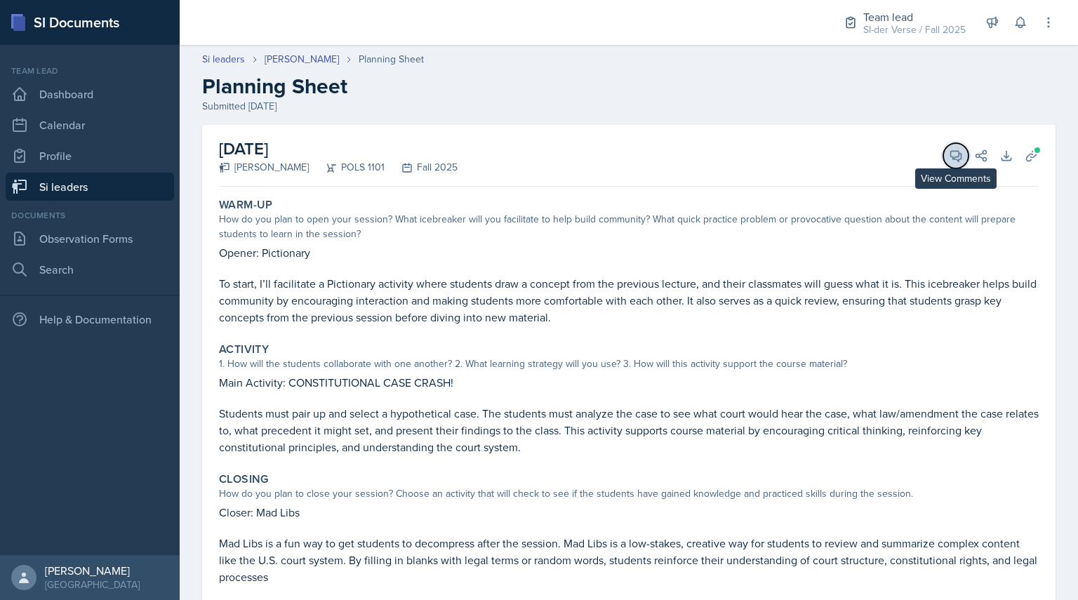
click at [949, 155] on icon at bounding box center [956, 156] width 14 height 14
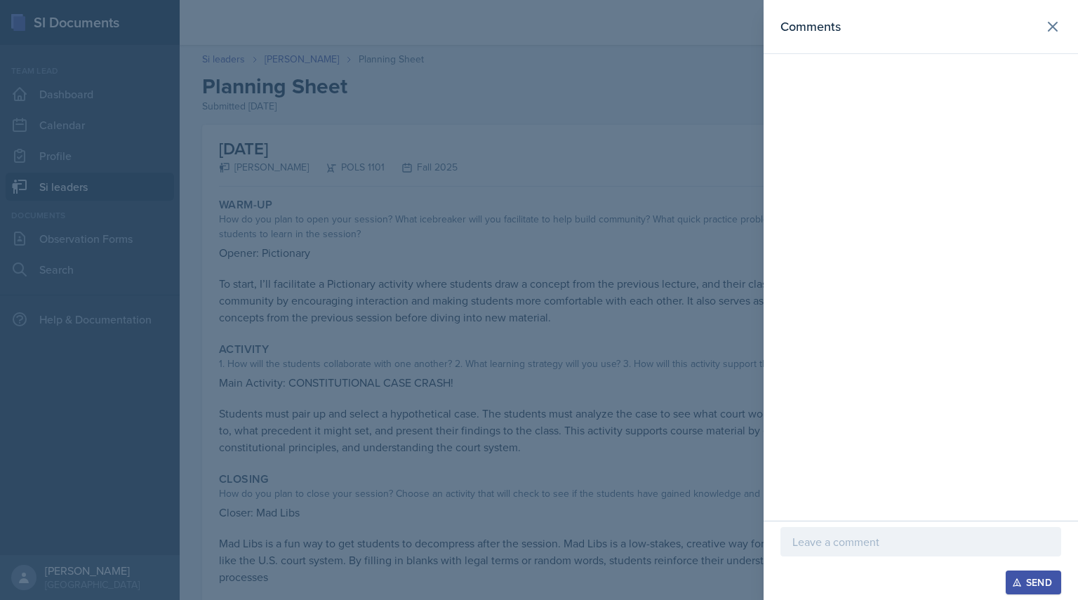
click at [820, 542] on p at bounding box center [920, 541] width 257 height 17
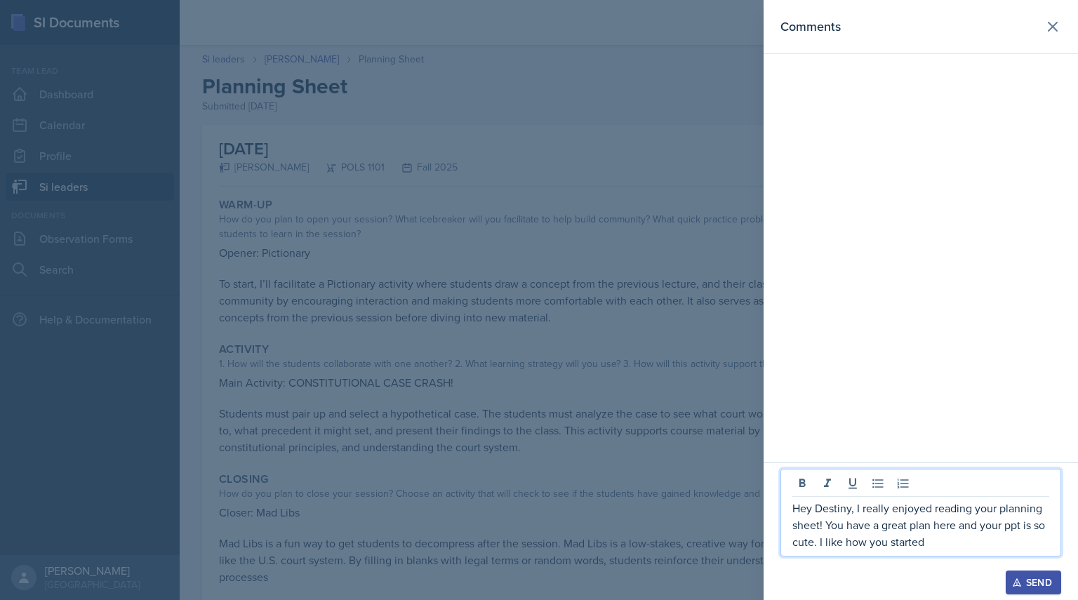
click at [820, 542] on p "Hey Destiny, I really enjoyed reading your planning sheet! You have a great pla…" at bounding box center [920, 525] width 257 height 51
click at [936, 547] on p "Hey Destiny, I really enjoyed reading your planning sheet! You have a great pla…" at bounding box center [920, 525] width 257 height 51
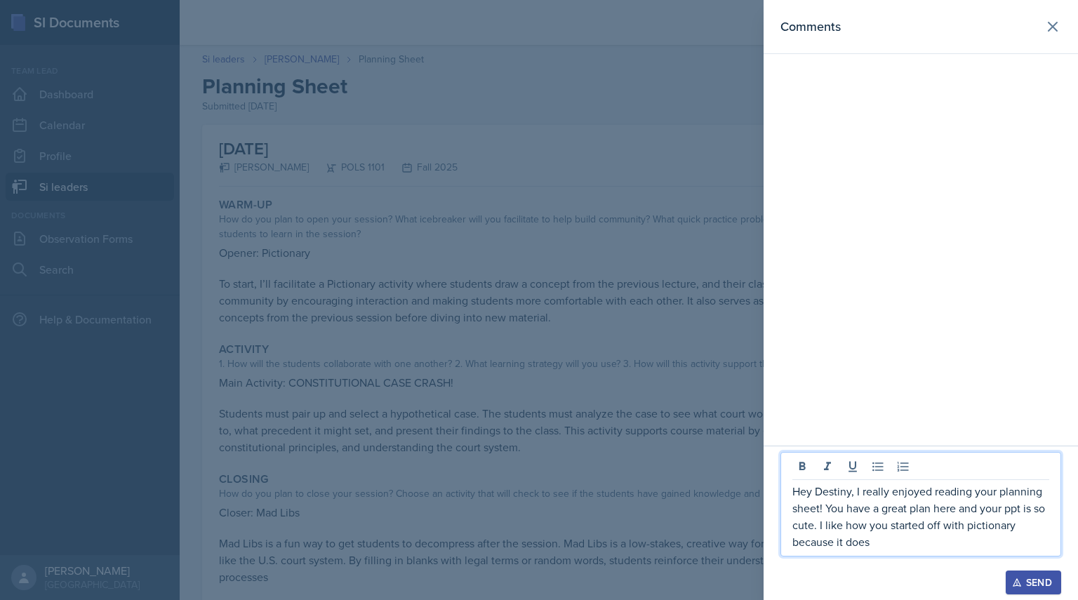
click at [982, 526] on p "Hey Destiny, I really enjoyed reading your planning sheet! You have a great pla…" at bounding box center [920, 516] width 257 height 67
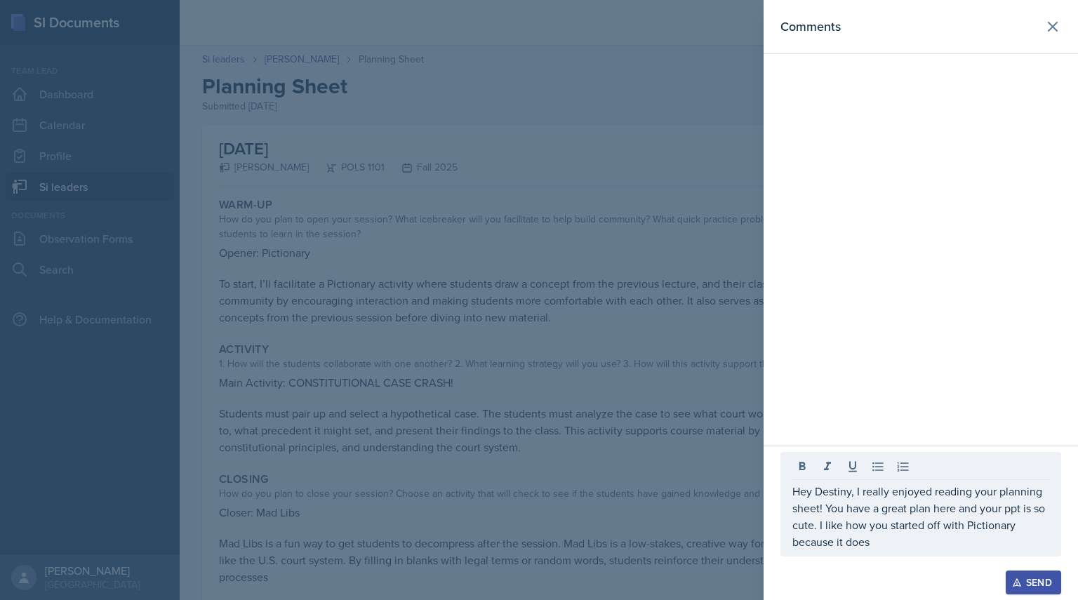
click at [876, 556] on div "Hey Destiny, I really enjoyed reading your planning sheet! You have a great pla…" at bounding box center [920, 504] width 281 height 105
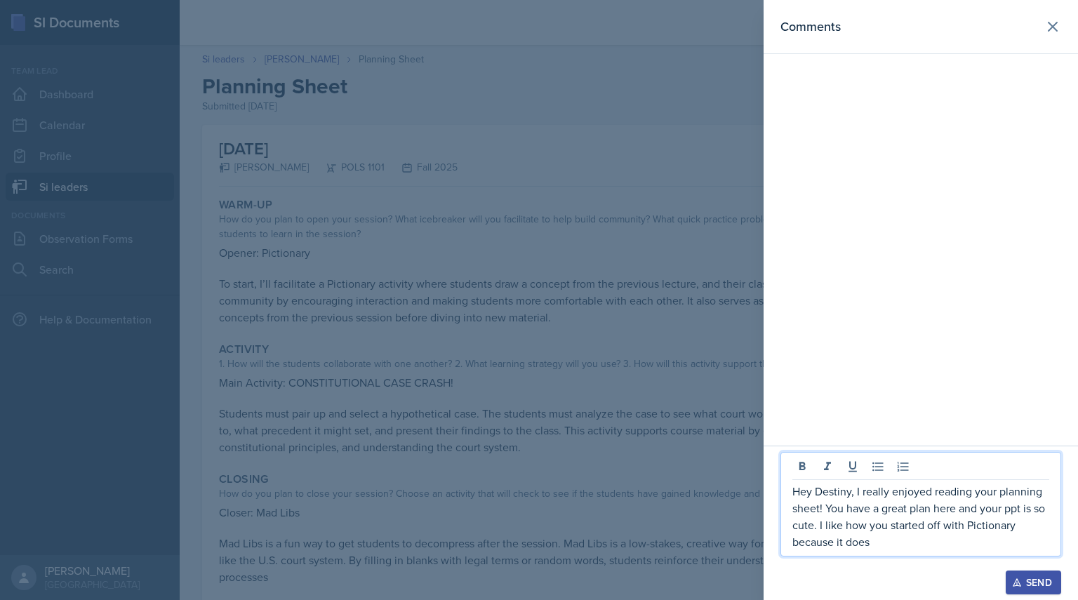
click at [876, 549] on p "Hey Destiny, I really enjoyed reading your planning sheet! You have a great pla…" at bounding box center [920, 516] width 257 height 67
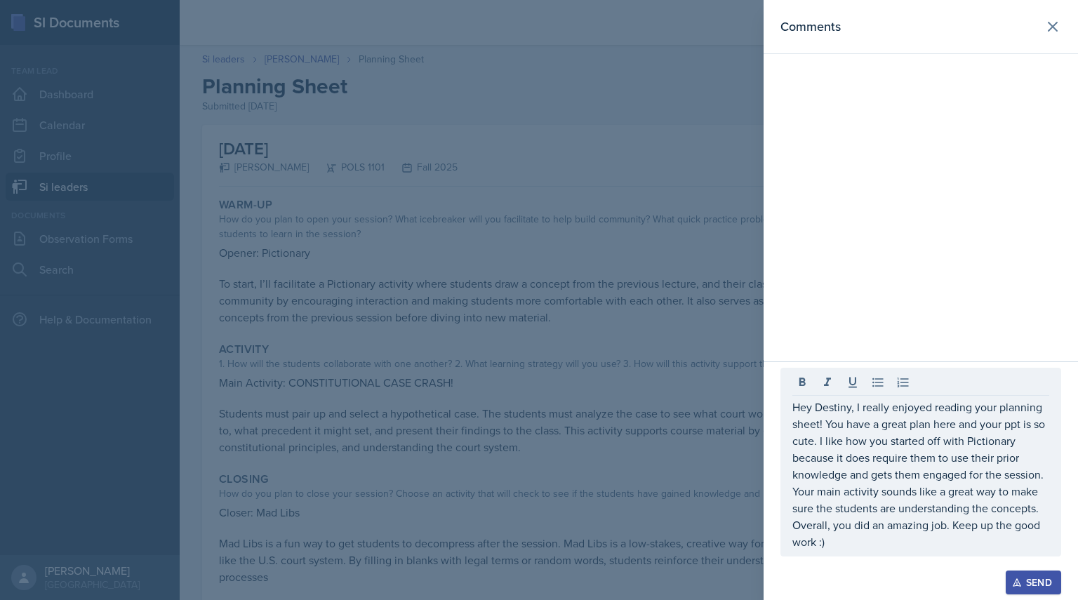
click at [1018, 584] on icon "button" at bounding box center [1017, 582] width 10 height 10
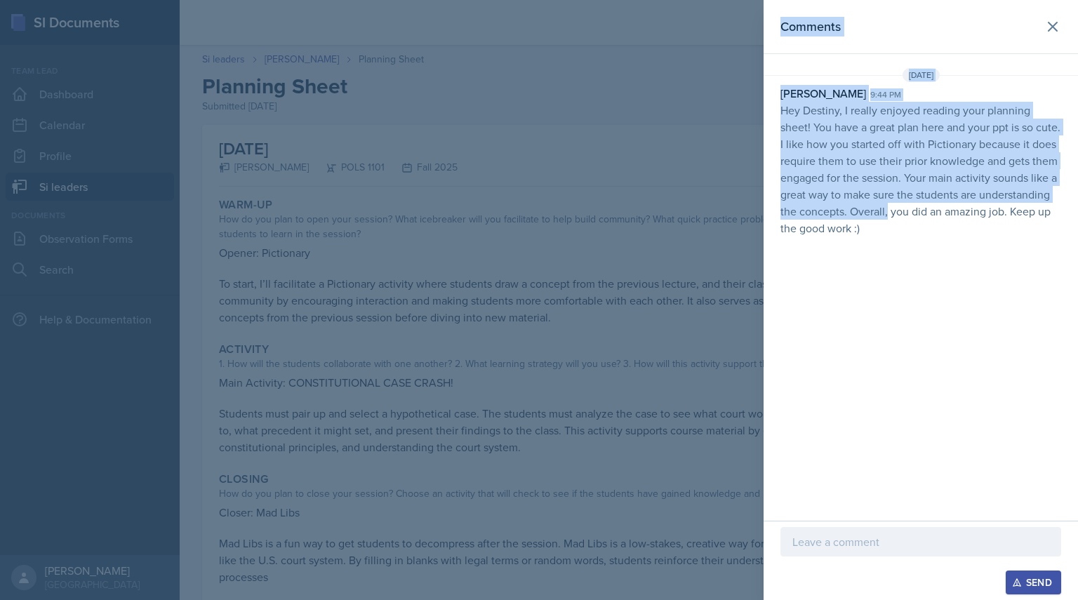
drag, startPoint x: 761, startPoint y: 116, endPoint x: 962, endPoint y: 205, distance: 219.3
click at [962, 205] on div "Comments [DATE] [PERSON_NAME] 9:44 pm Hey Destiny, I really enjoyed reading you…" at bounding box center [539, 300] width 1078 height 600
click at [962, 205] on p "Hey Destiny, I really enjoyed reading your planning sheet! You have a great pla…" at bounding box center [920, 169] width 281 height 135
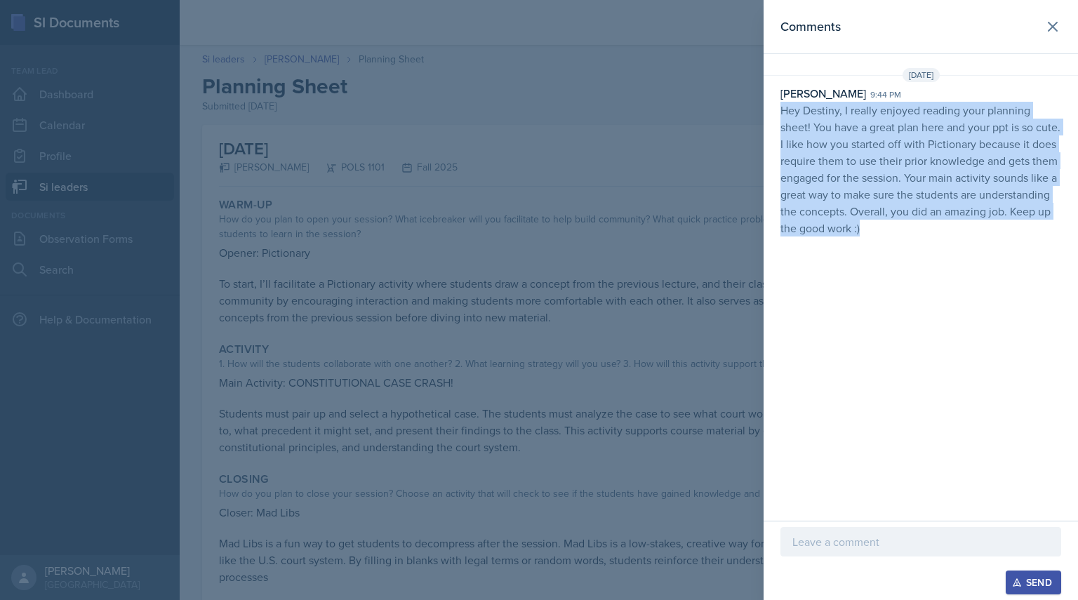
drag, startPoint x: 781, startPoint y: 109, endPoint x: 1036, endPoint y: 257, distance: 294.8
click at [1036, 257] on div "Comments [DATE] [PERSON_NAME] 9:44 pm Hey Destiny, I really enjoyed reading you…" at bounding box center [920, 260] width 314 height 521
copy p "Hey Destiny, I really enjoyed reading your planning sheet! You have a great pla…"
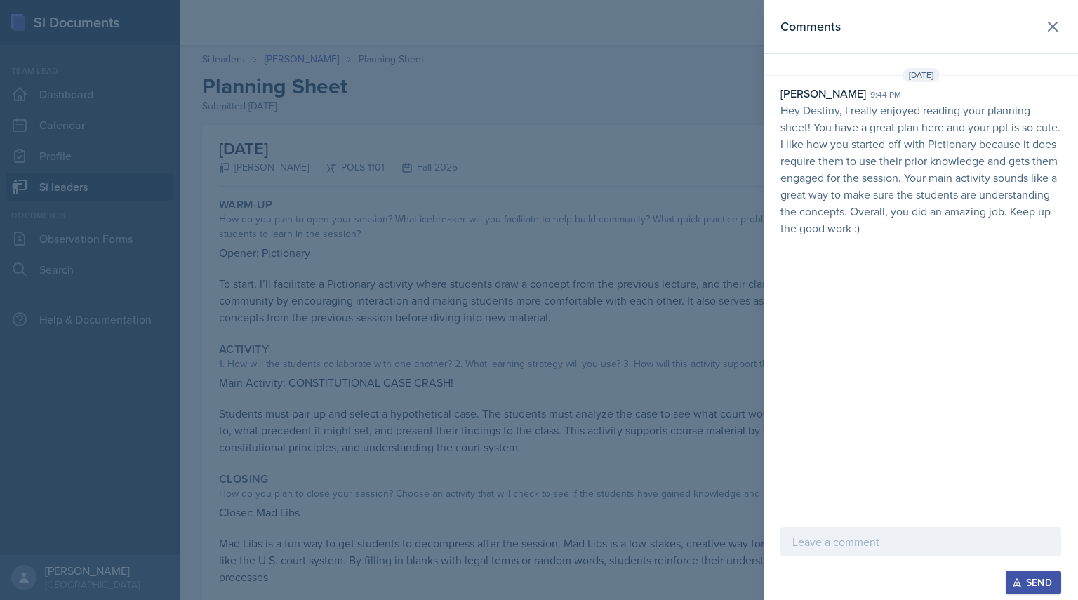
click at [543, 249] on div at bounding box center [539, 300] width 1078 height 600
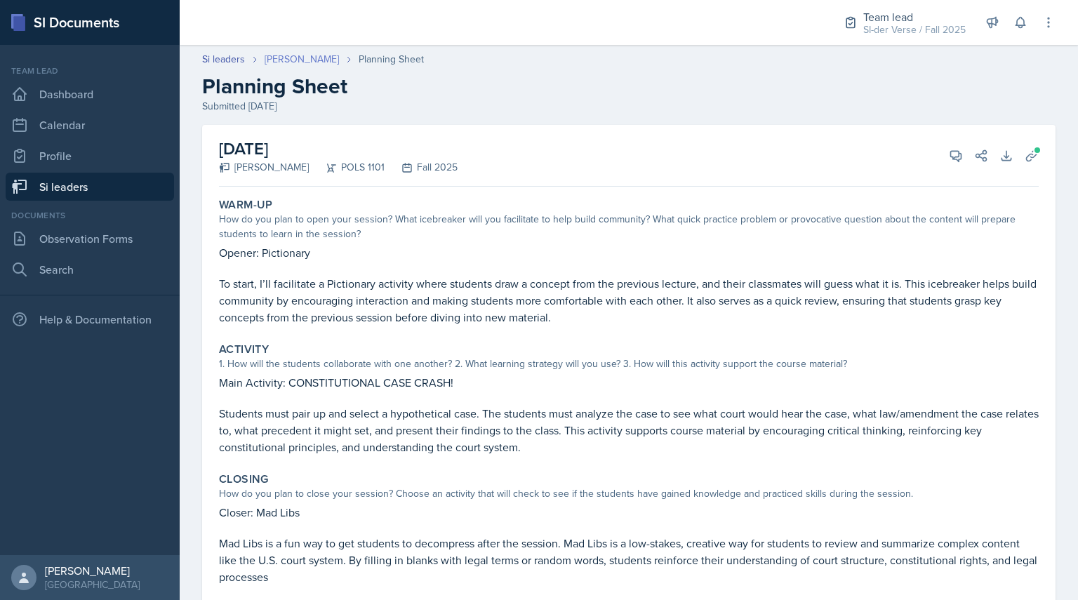
click at [286, 59] on link "[PERSON_NAME]" at bounding box center [302, 59] width 74 height 15
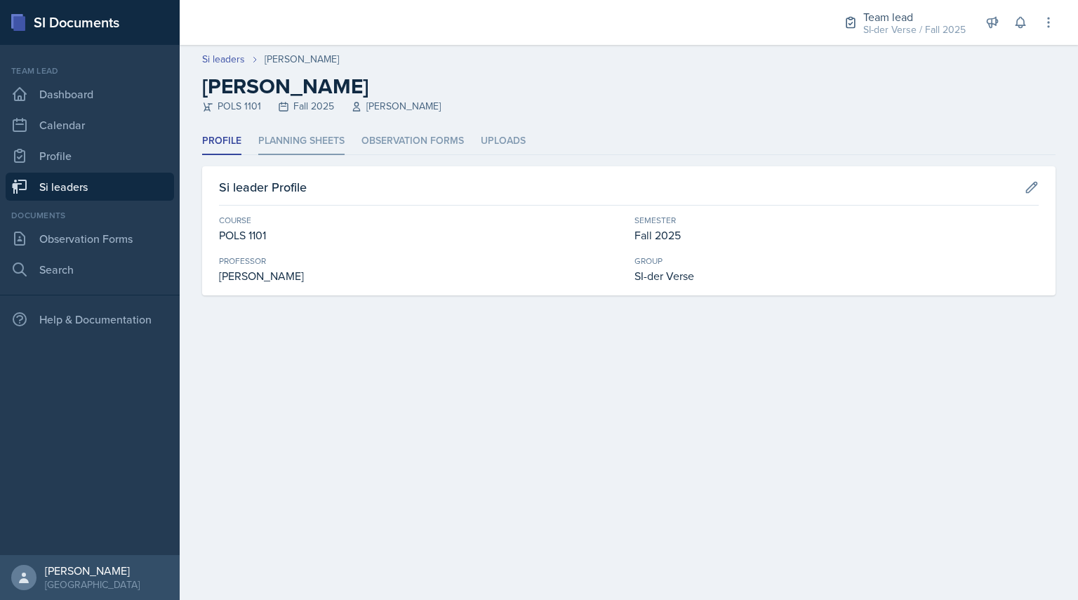
click at [320, 142] on li "Planning Sheets" at bounding box center [301, 141] width 86 height 27
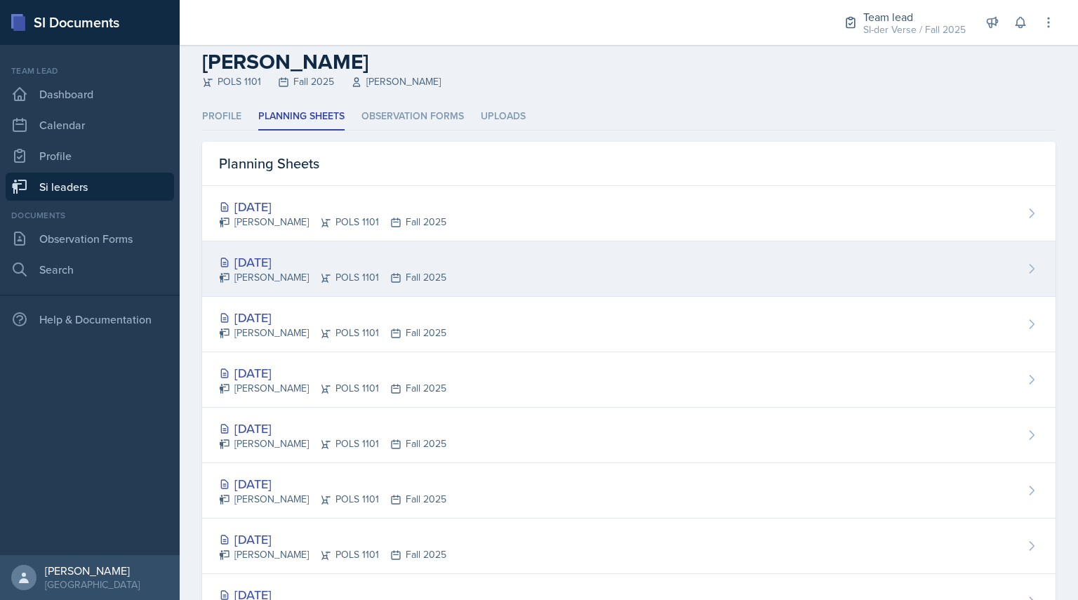
scroll to position [25, 0]
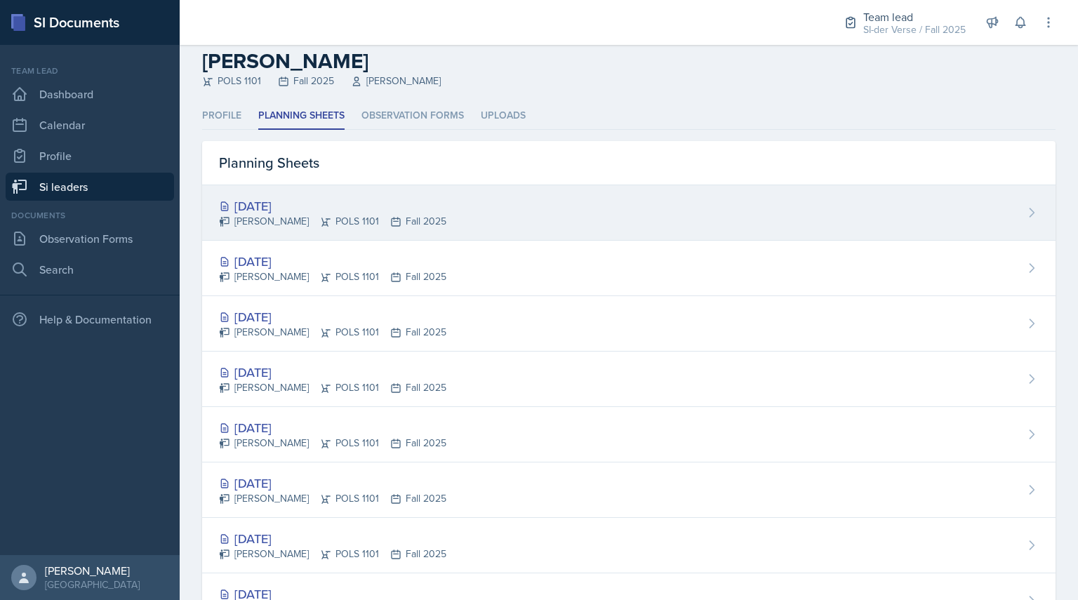
click at [253, 222] on div "[PERSON_NAME] POLS 1101 Fall 2025" at bounding box center [332, 221] width 227 height 15
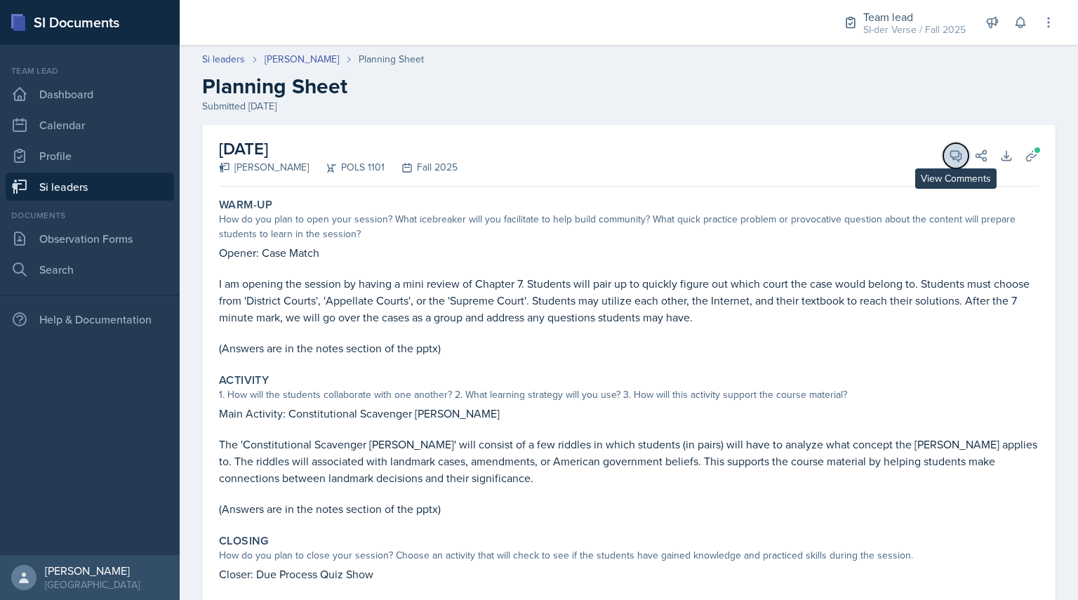
click at [951, 156] on icon at bounding box center [956, 156] width 11 height 11
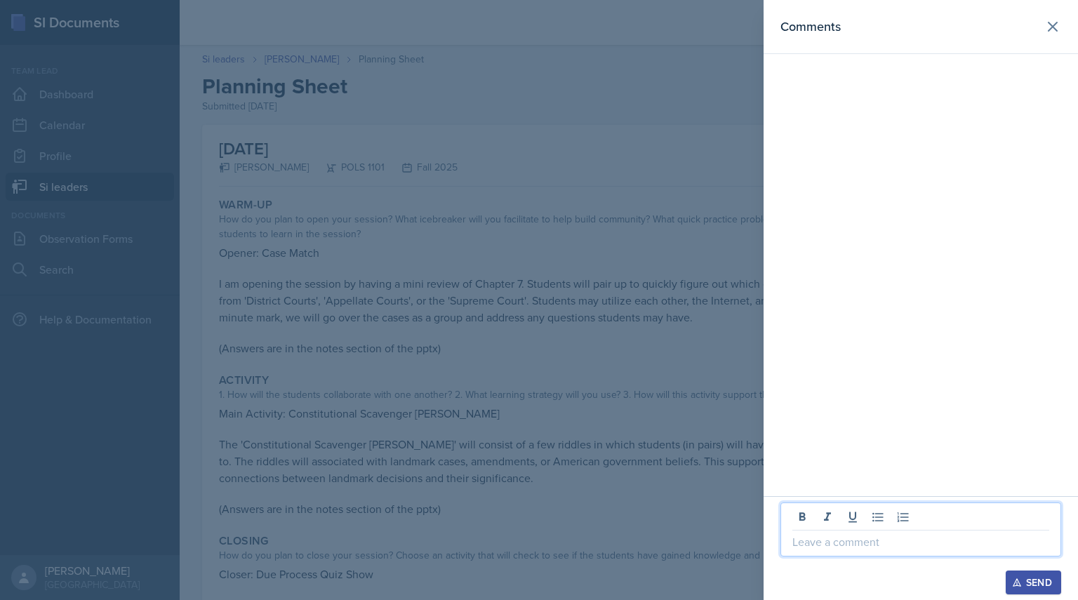
click at [903, 535] on p at bounding box center [920, 541] width 257 height 17
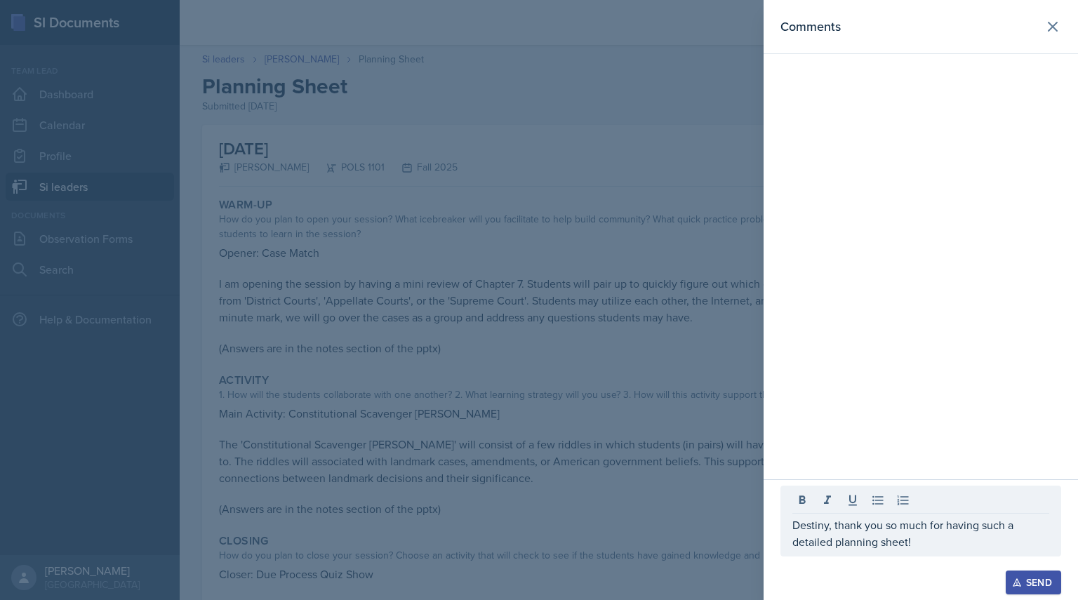
click at [643, 369] on div at bounding box center [539, 300] width 1078 height 600
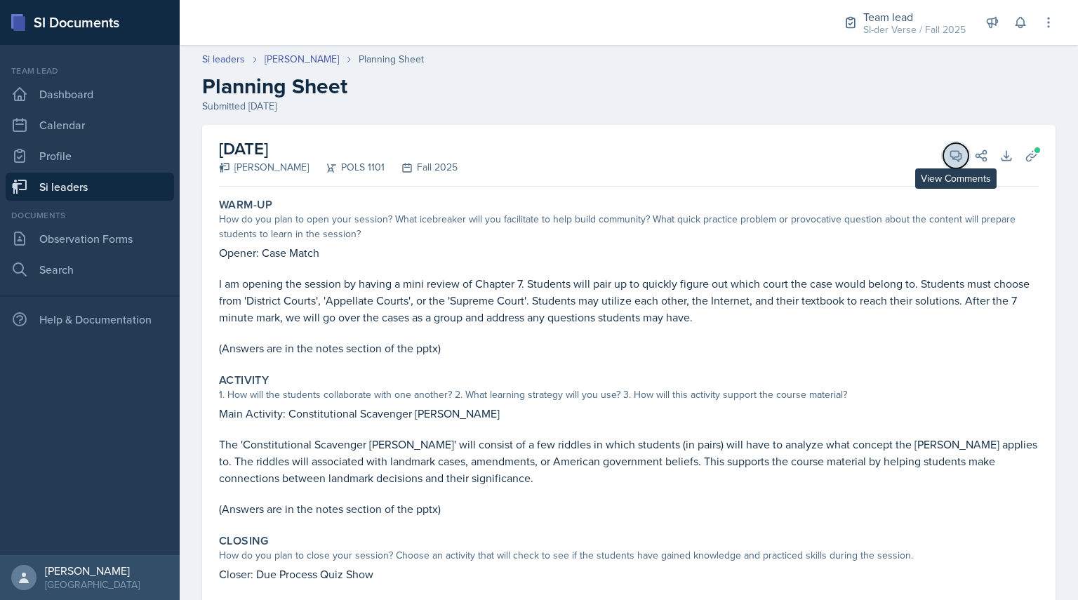
click at [951, 154] on icon at bounding box center [956, 156] width 11 height 11
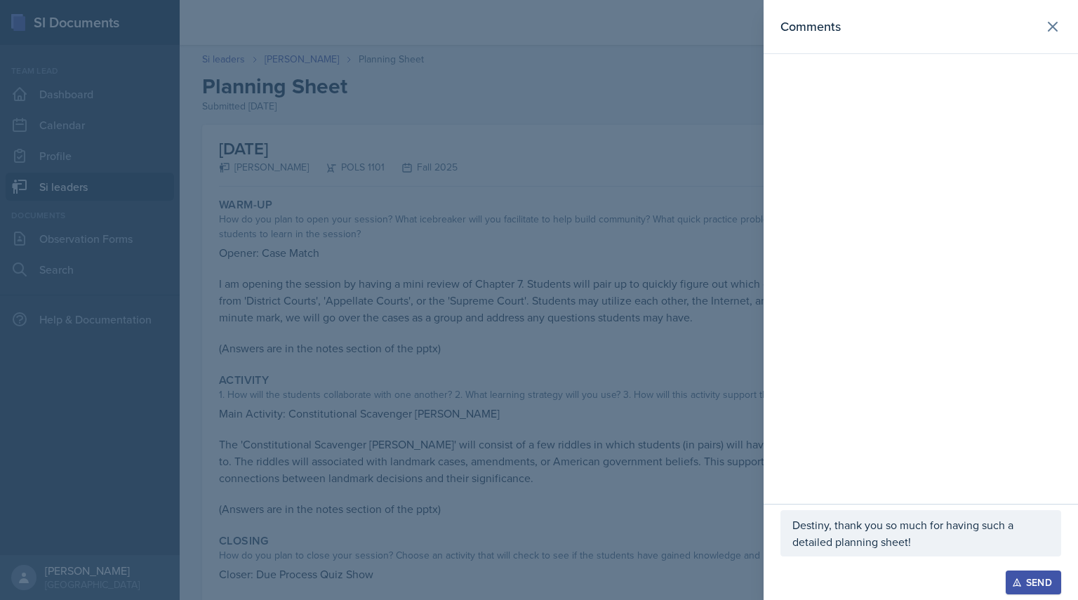
click at [604, 252] on div at bounding box center [539, 300] width 1078 height 600
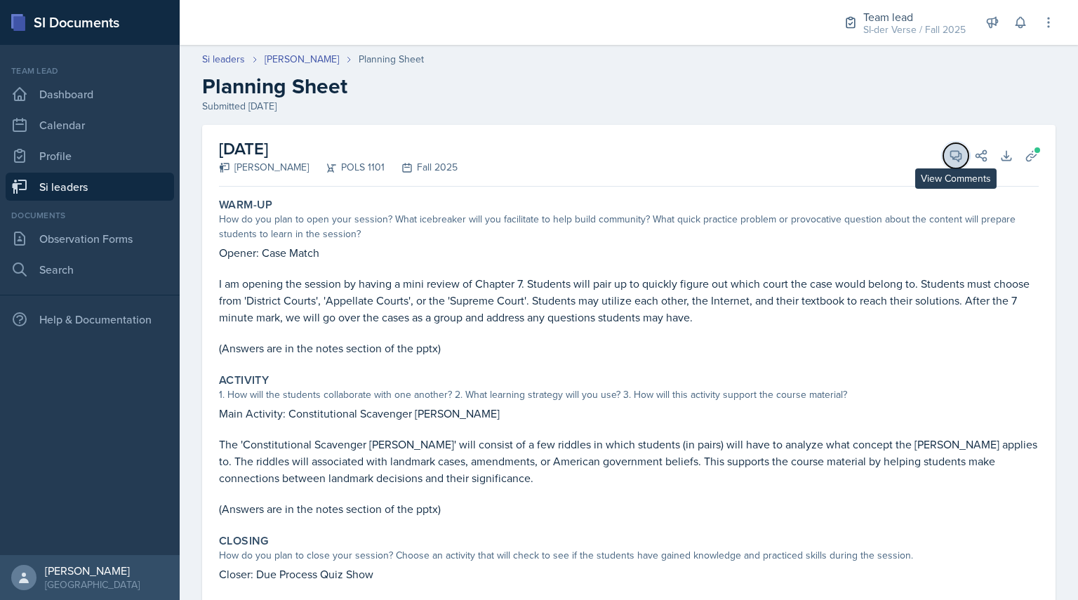
click at [951, 160] on icon at bounding box center [956, 156] width 11 height 11
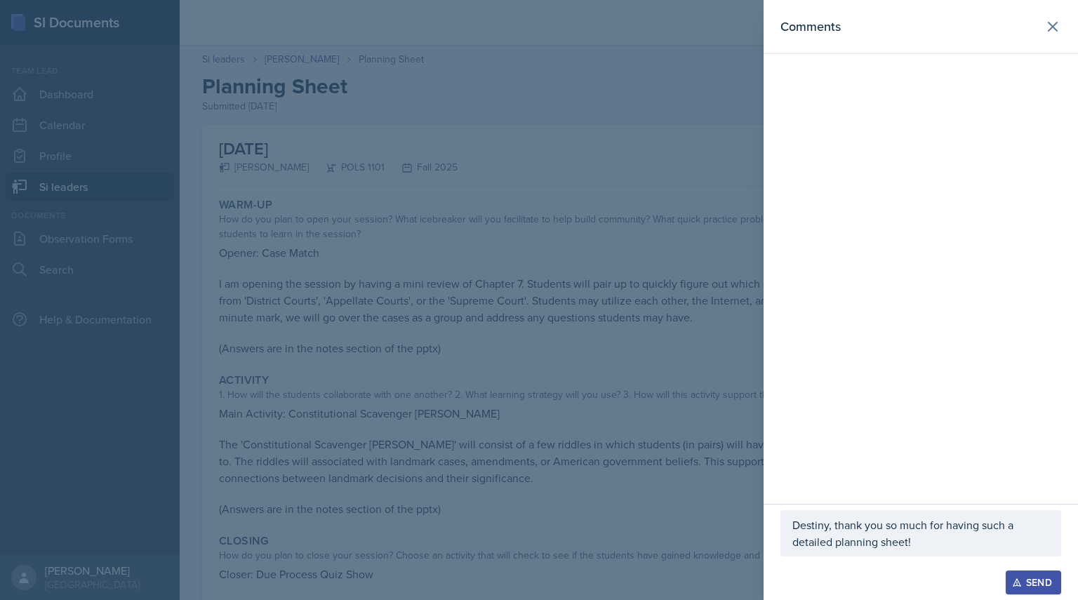
click at [937, 542] on p "Destiny, thank you so much for having such a detailed planning sheet!" at bounding box center [920, 533] width 257 height 34
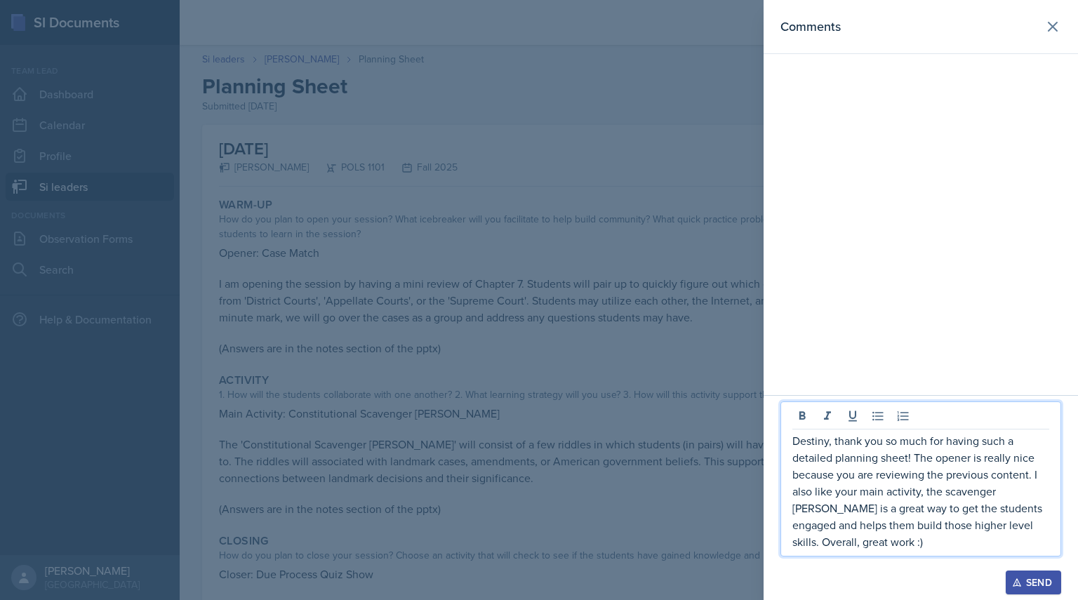
click at [1021, 584] on icon "button" at bounding box center [1017, 582] width 10 height 10
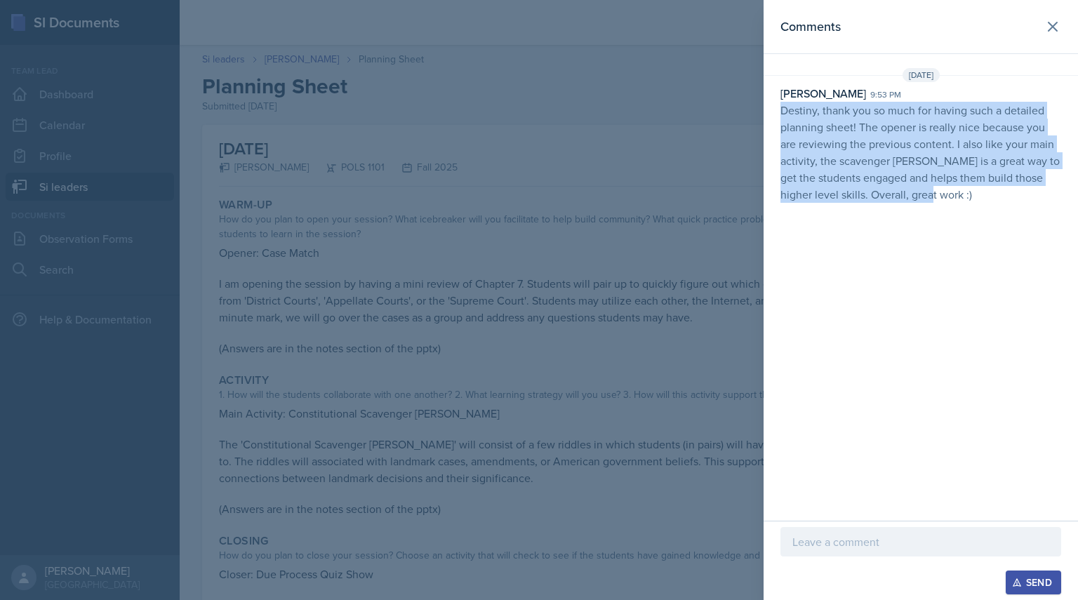
drag, startPoint x: 777, startPoint y: 112, endPoint x: 991, endPoint y: 234, distance: 245.4
click at [991, 234] on div "Comments [DATE] [PERSON_NAME] 9:53 pm Destiny, thank you so much for having suc…" at bounding box center [920, 260] width 314 height 521
copy p "Destiny, thank you so much for having such a detailed planning sheet! The opene…"
